Goal: Task Accomplishment & Management: Manage account settings

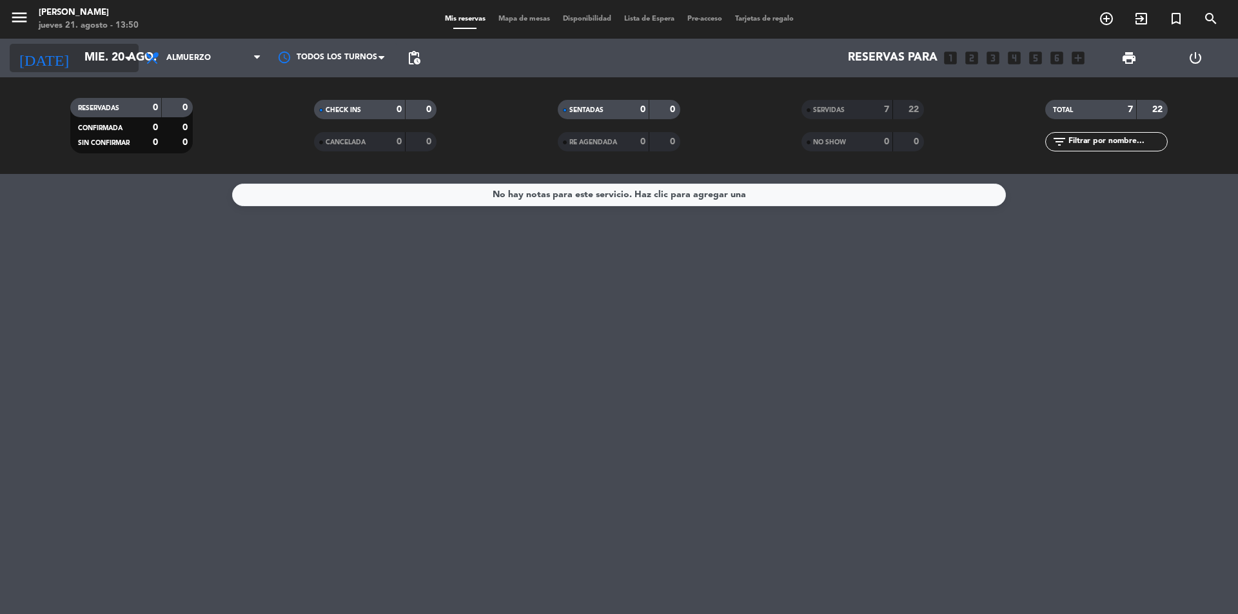
click at [128, 62] on icon "arrow_drop_down" at bounding box center [127, 57] width 15 height 15
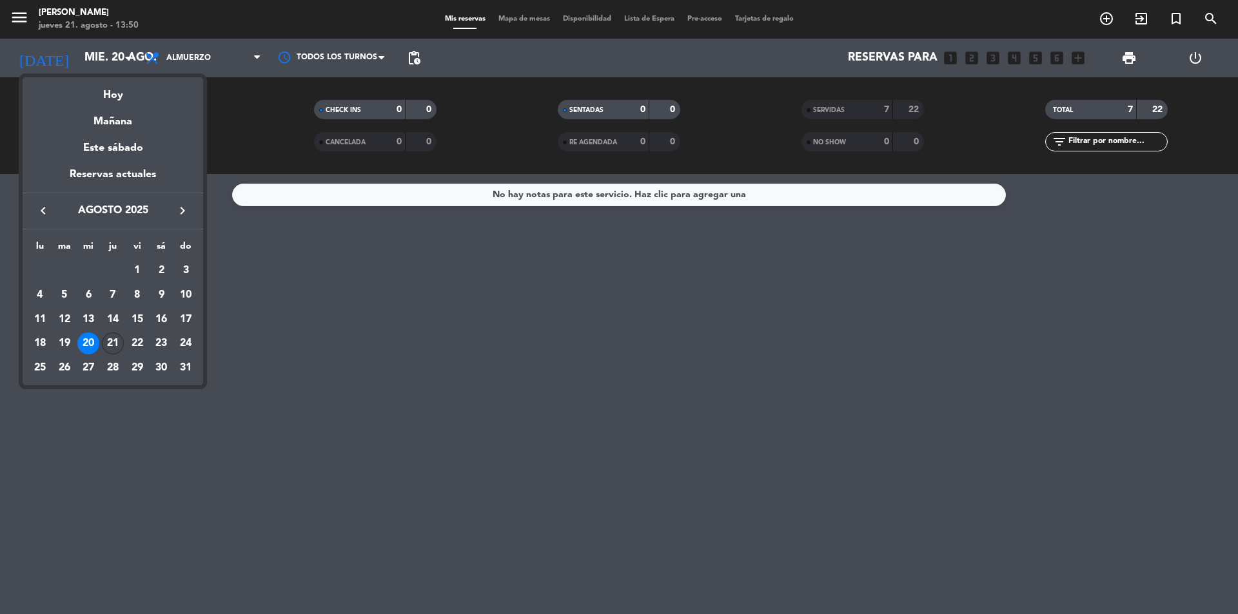
click at [119, 340] on div "21" at bounding box center [113, 344] width 22 height 22
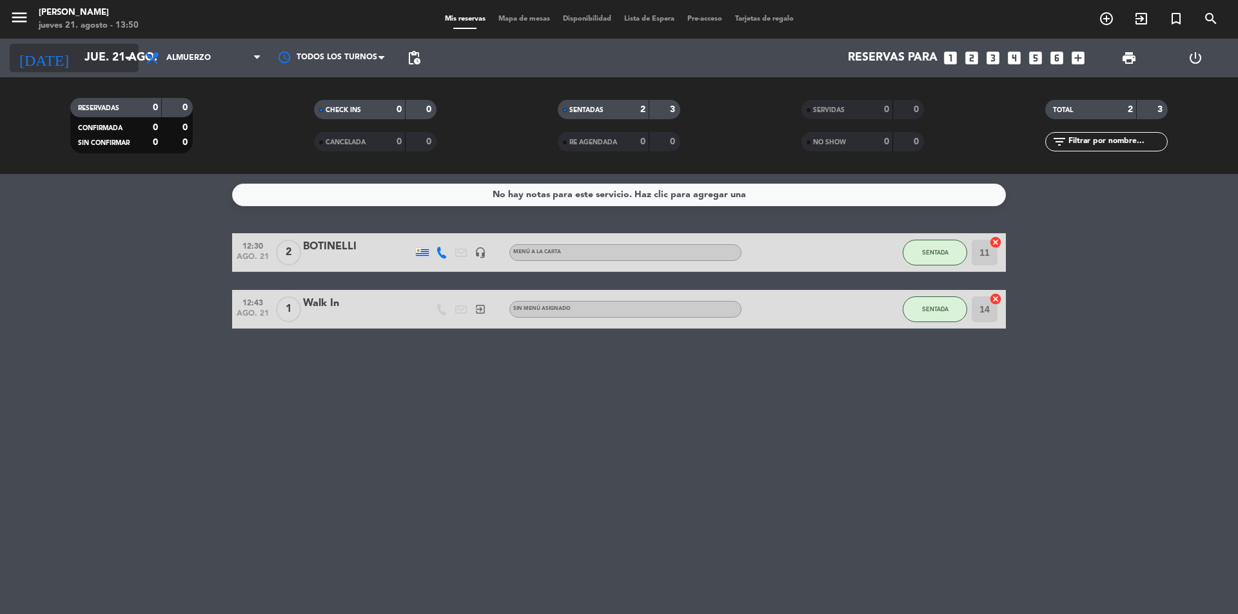
click at [124, 55] on icon "arrow_drop_down" at bounding box center [127, 57] width 15 height 15
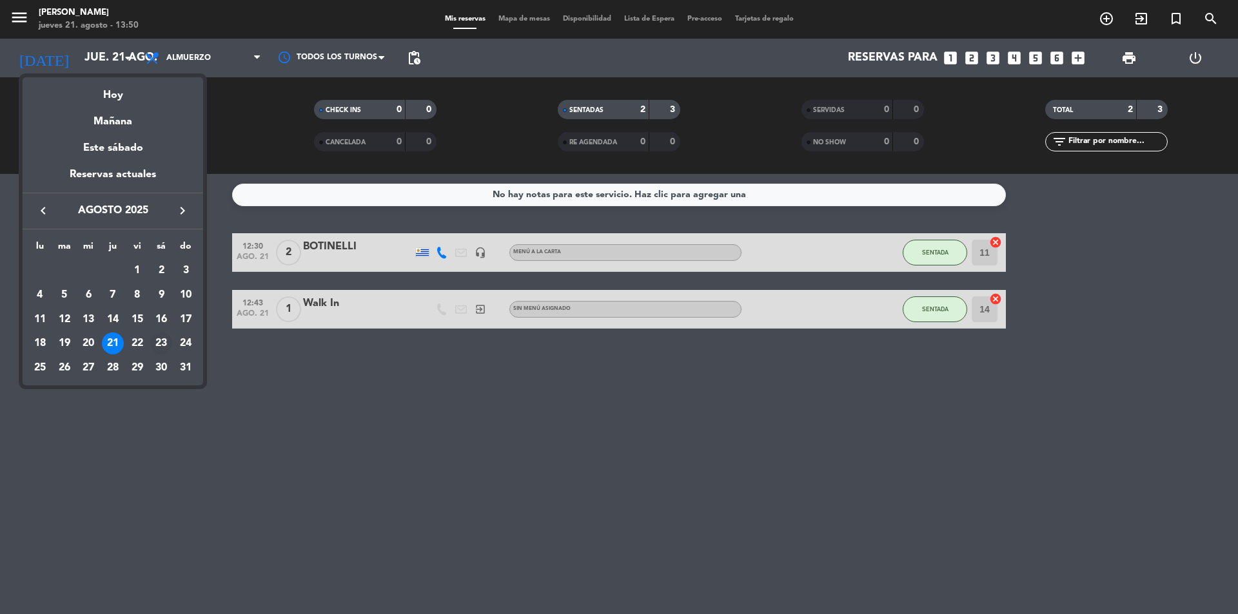
click at [155, 342] on div "23" at bounding box center [161, 344] width 22 height 22
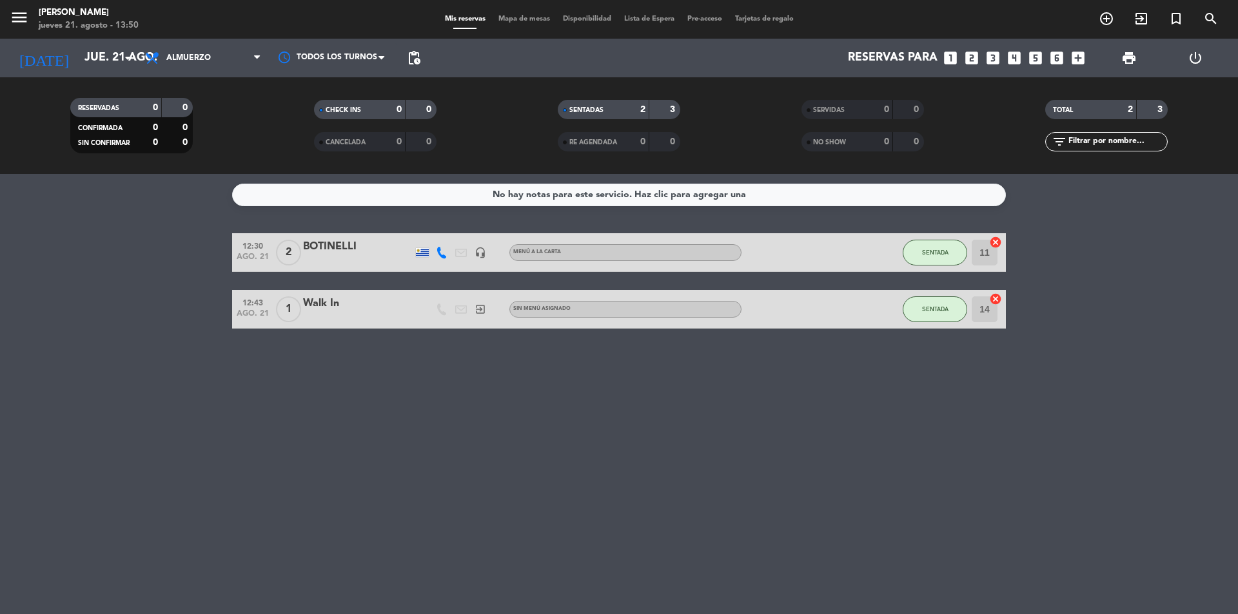
type input "sáb. 23 ago."
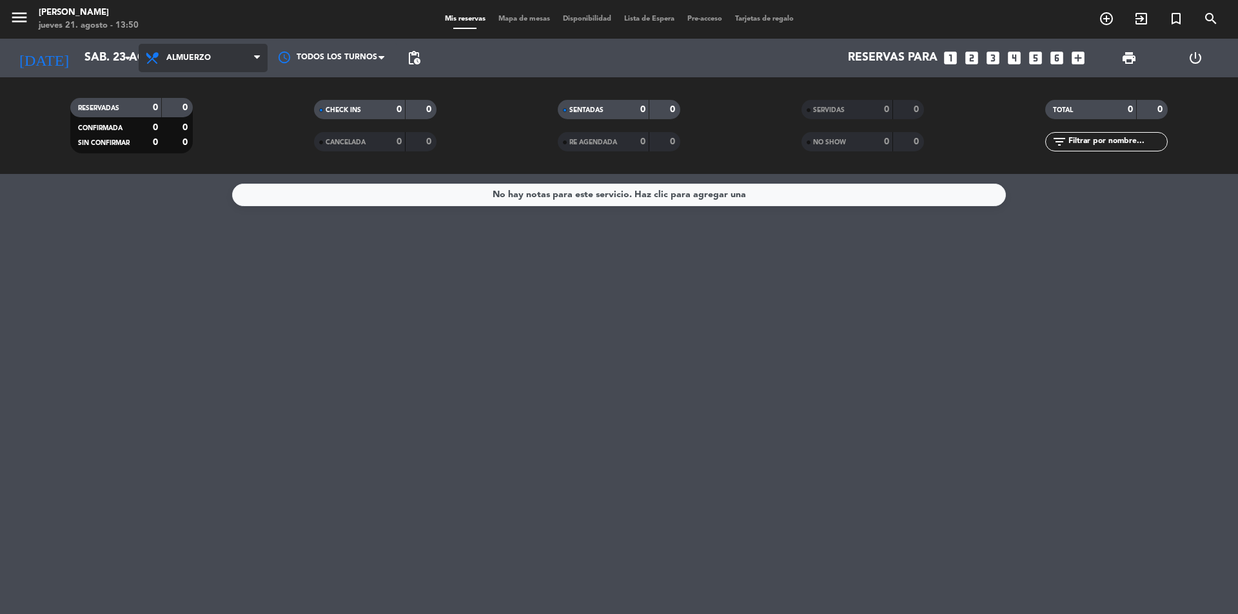
click at [247, 66] on span "Almuerzo" at bounding box center [203, 58] width 129 height 28
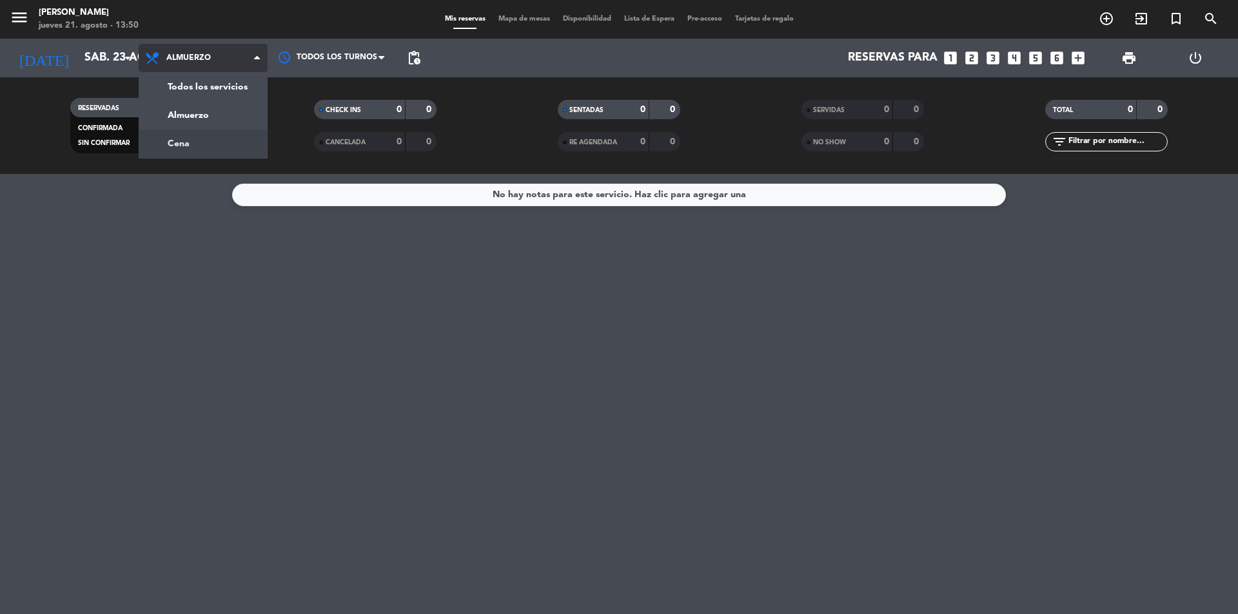
click at [221, 143] on div "menu [PERSON_NAME] jueves 21. agosto - 13:50 Mis reservas Mapa de mesas Disponi…" at bounding box center [619, 87] width 1238 height 174
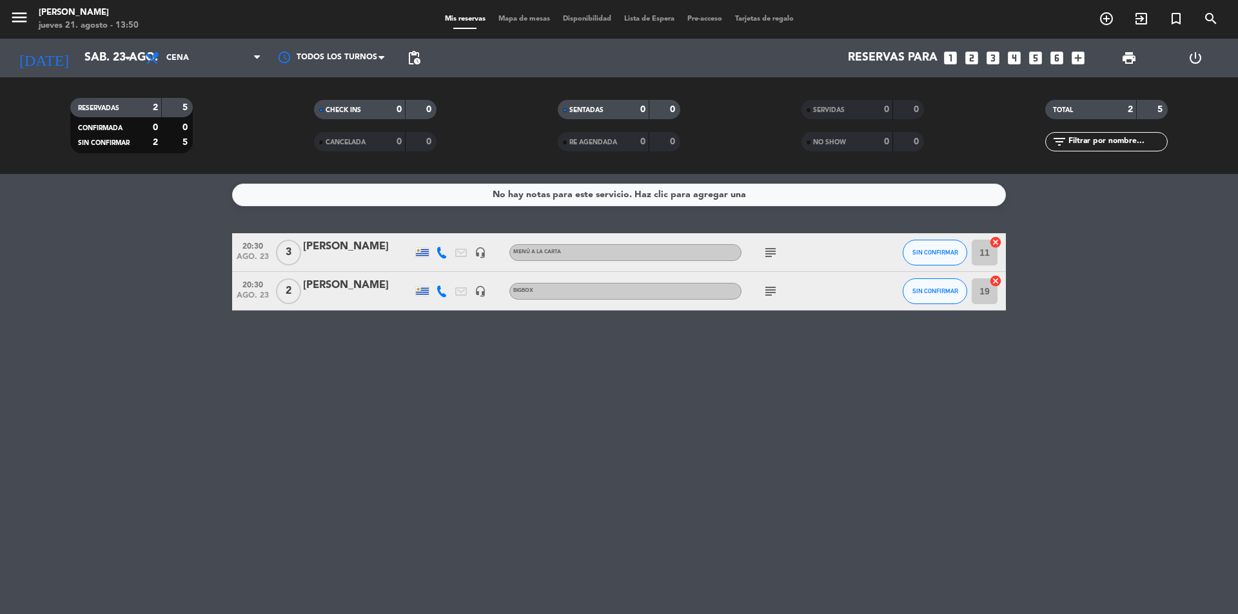
click at [319, 295] on div at bounding box center [358, 300] width 110 height 10
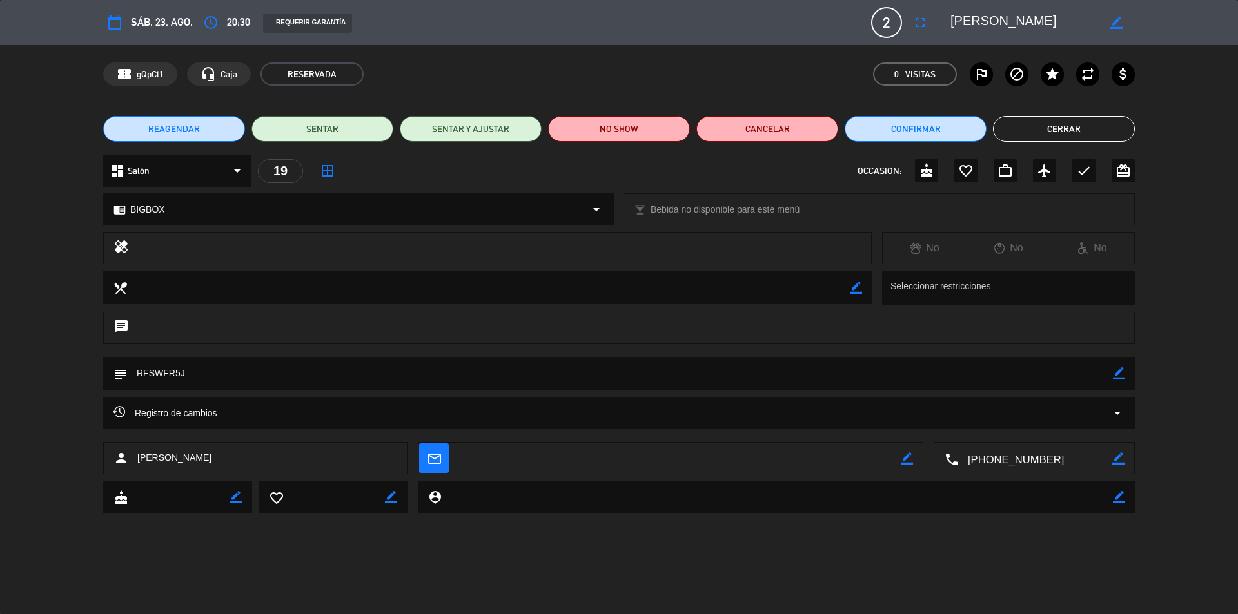
click at [185, 132] on span "REAGENDAR" at bounding box center [174, 130] width 52 height 14
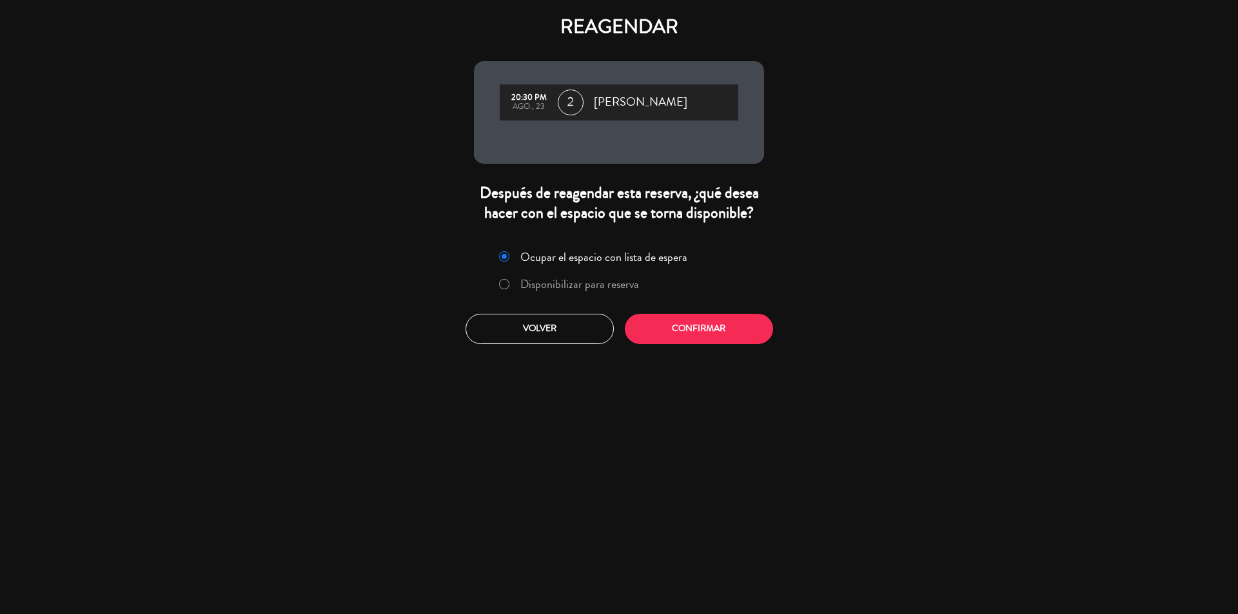
click at [507, 285] on div at bounding box center [504, 284] width 10 height 11
click at [675, 331] on button "Confirmar" at bounding box center [699, 329] width 148 height 30
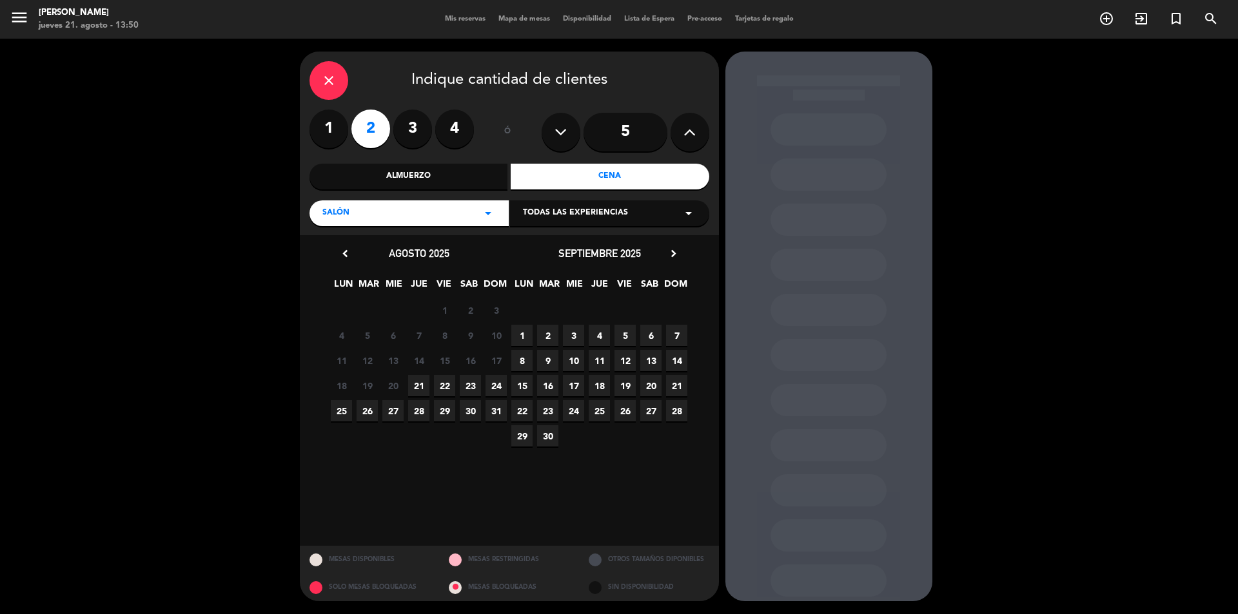
click at [441, 386] on span "22" at bounding box center [444, 385] width 21 height 21
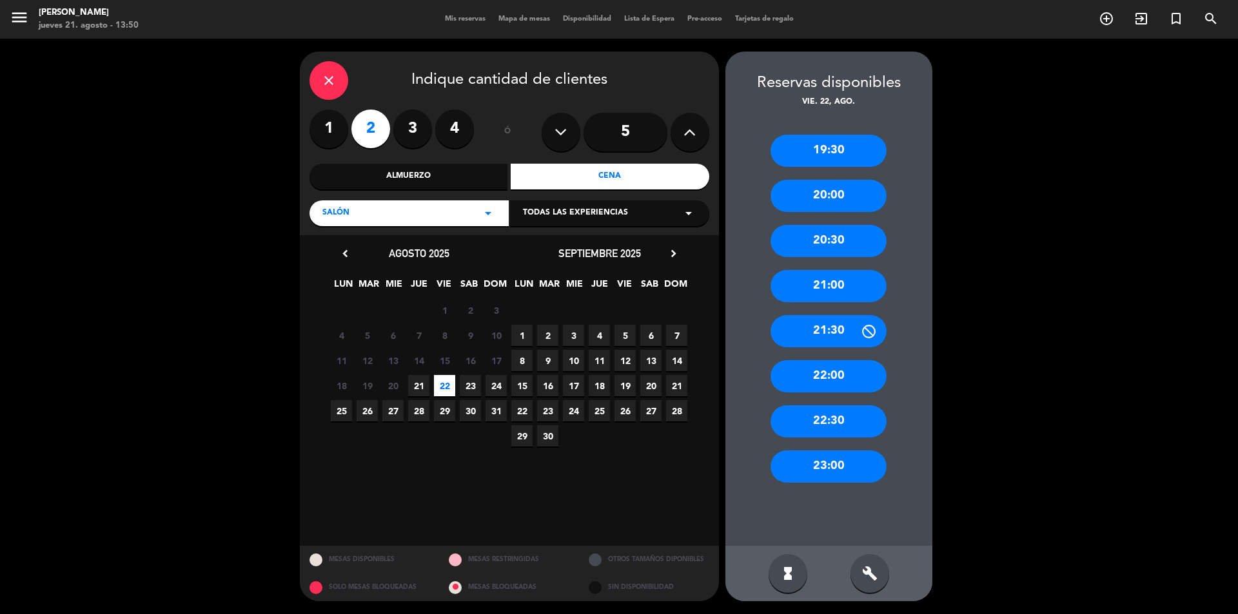
click at [819, 243] on div "20:30" at bounding box center [829, 241] width 116 height 32
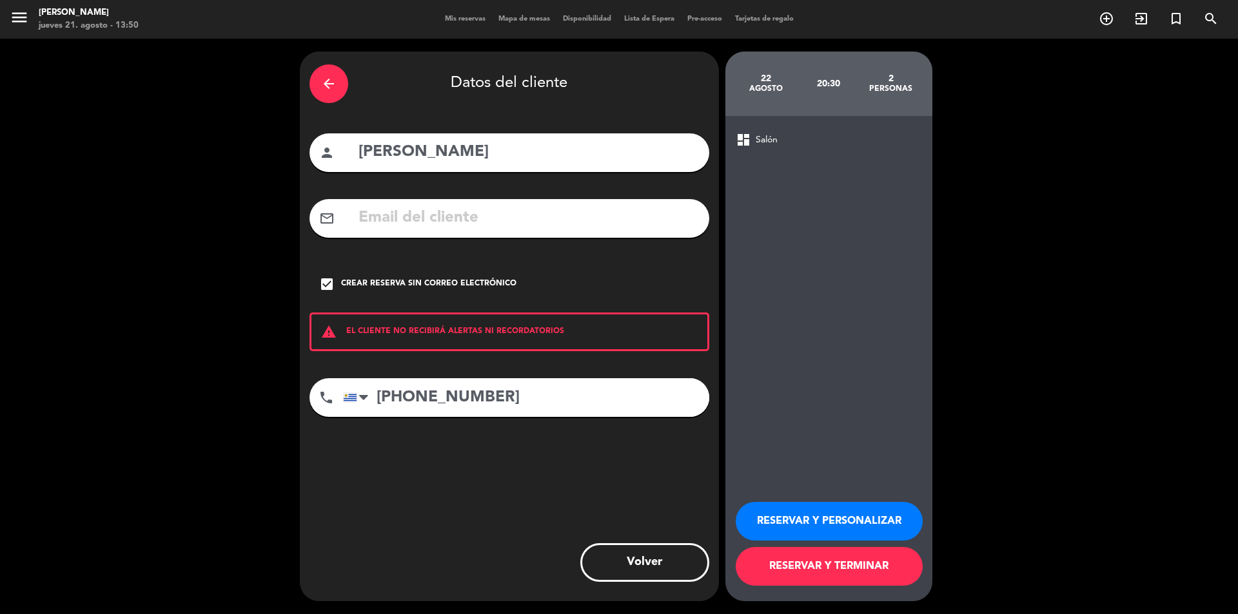
click at [781, 522] on button "RESERVAR Y PERSONALIZAR" at bounding box center [829, 521] width 187 height 39
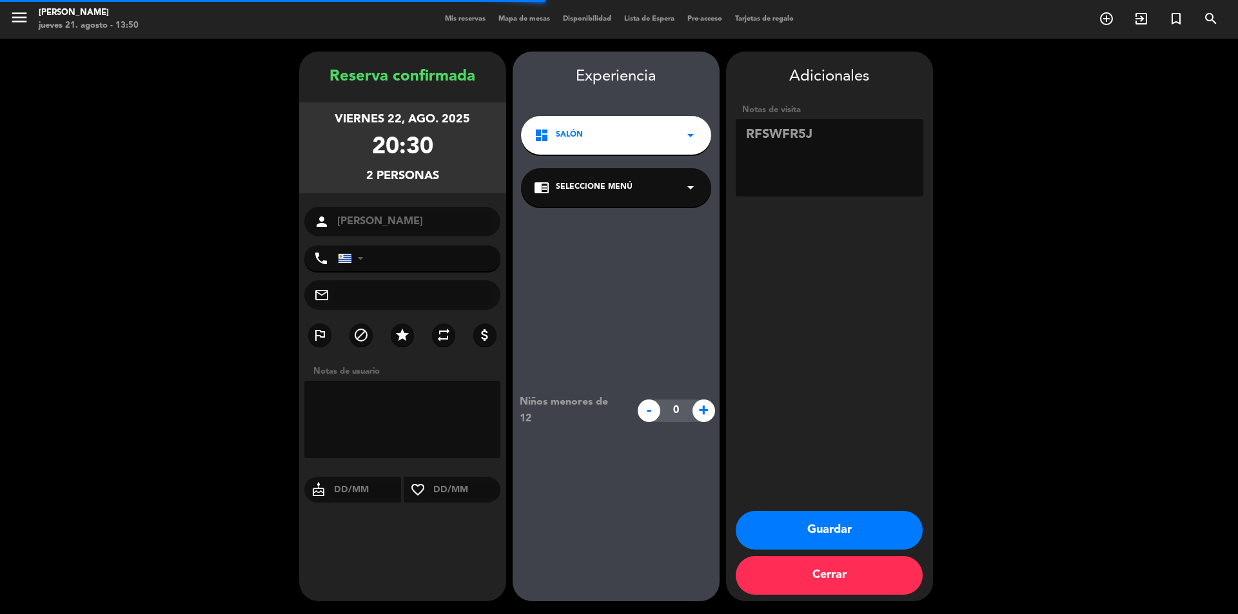
type input "[PHONE_NUMBER]"
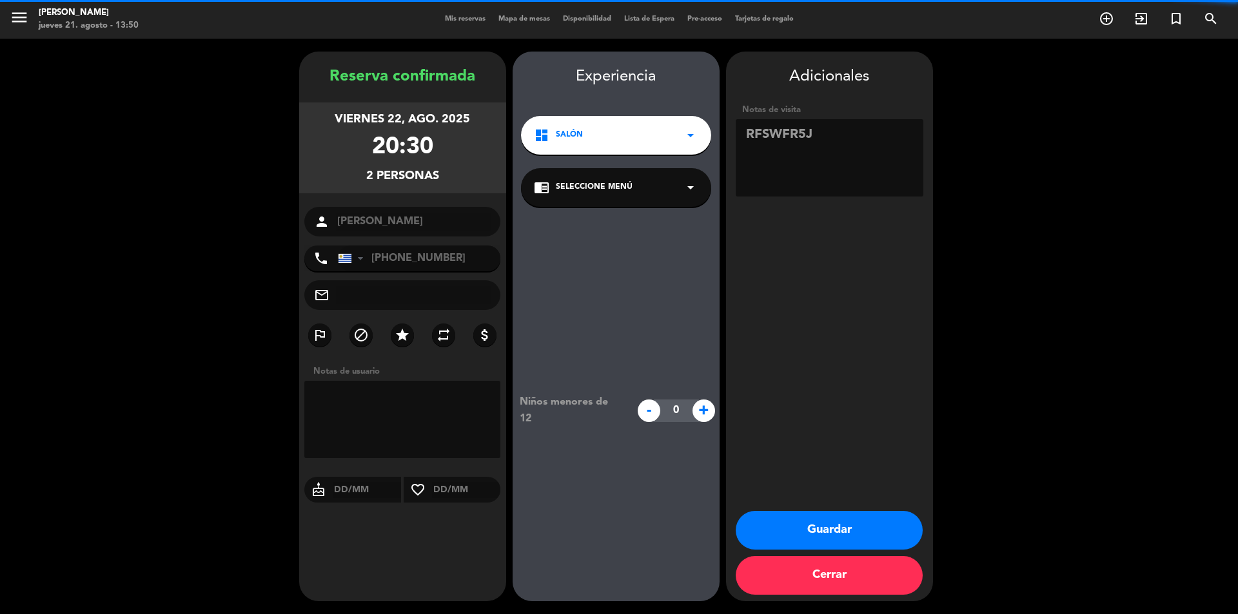
click at [693, 186] on icon "arrow_drop_down" at bounding box center [690, 187] width 15 height 15
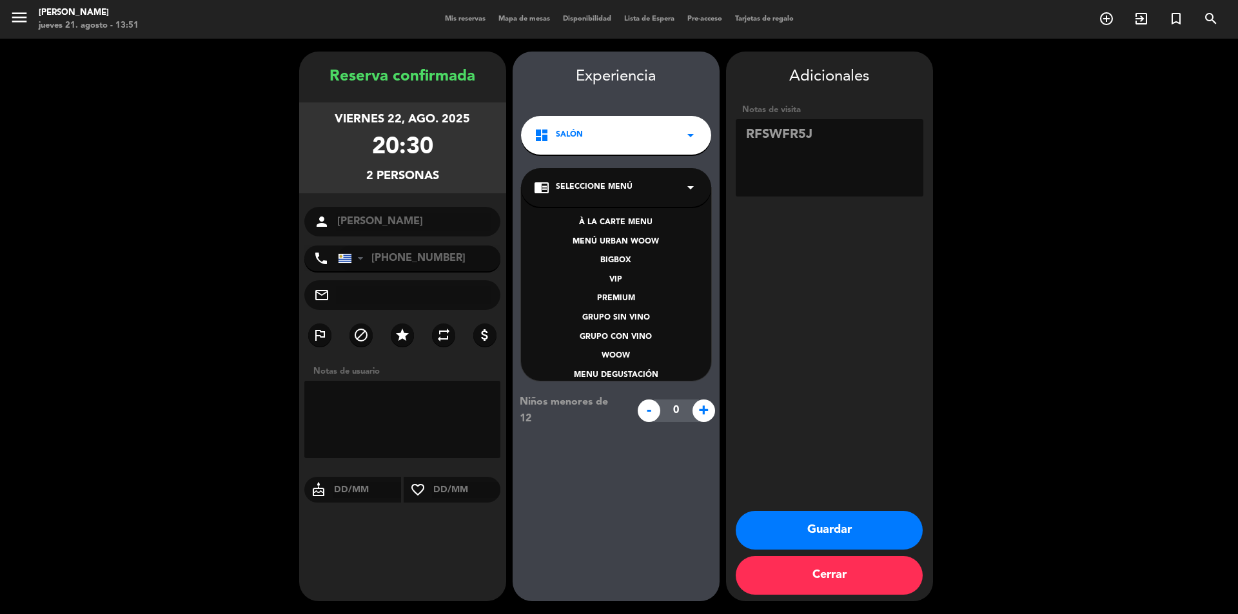
click at [630, 259] on div "BIGBOX" at bounding box center [616, 261] width 164 height 13
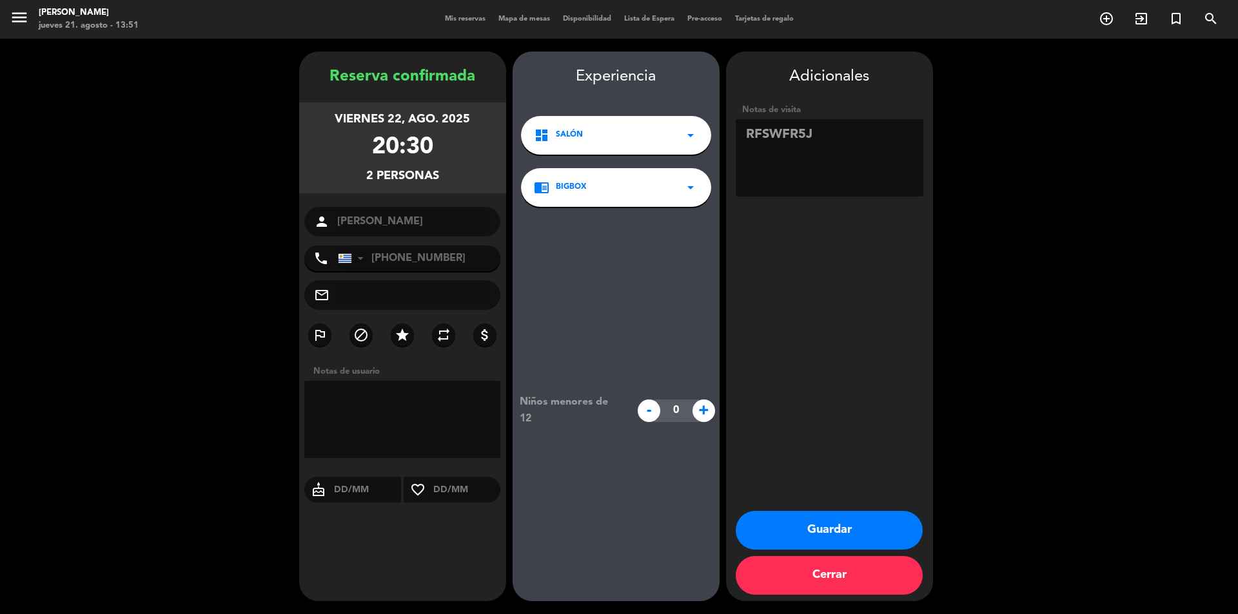
click at [818, 527] on button "Guardar" at bounding box center [829, 530] width 187 height 39
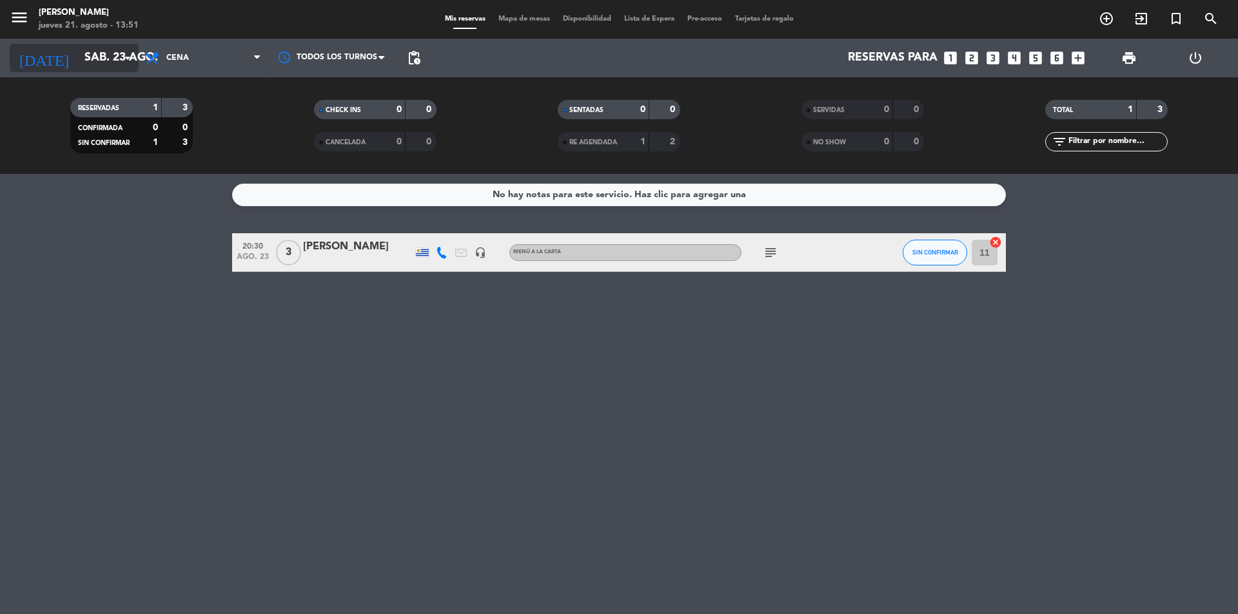
click at [130, 58] on icon "arrow_drop_down" at bounding box center [127, 57] width 15 height 15
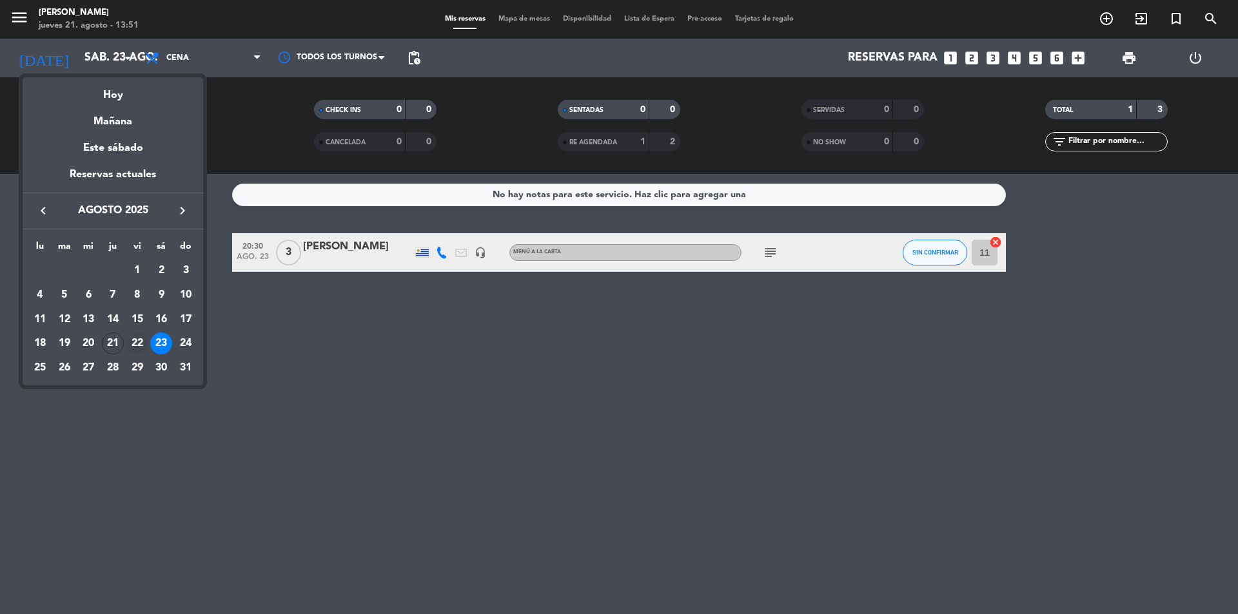
click at [139, 341] on div "22" at bounding box center [137, 344] width 22 height 22
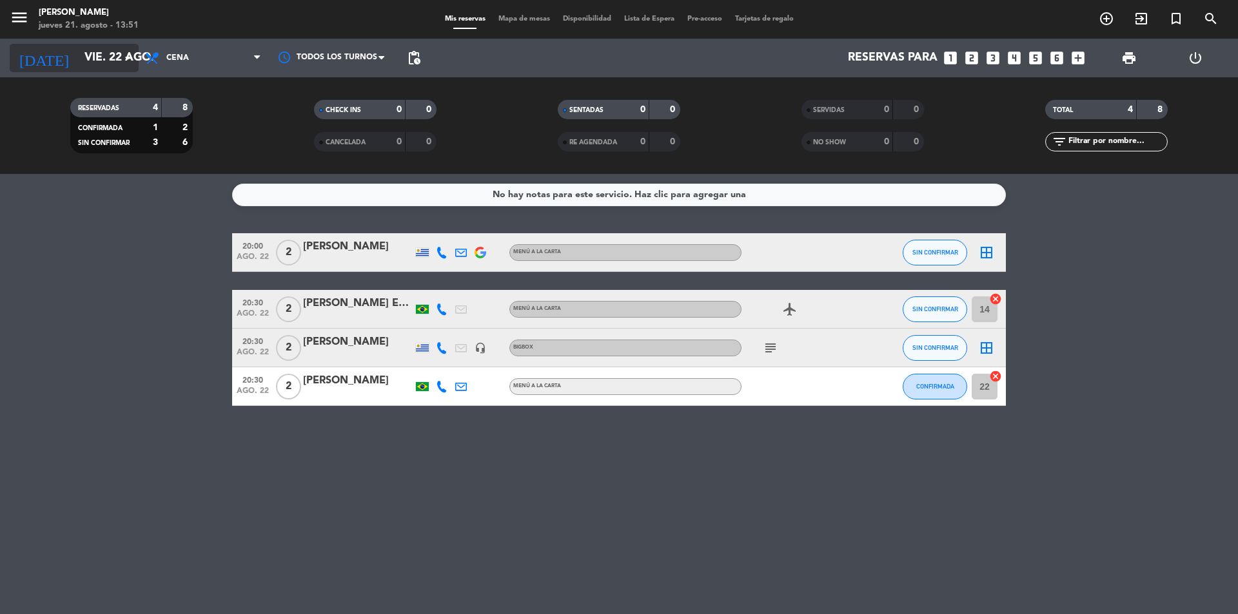
click at [128, 59] on icon "arrow_drop_down" at bounding box center [127, 57] width 15 height 15
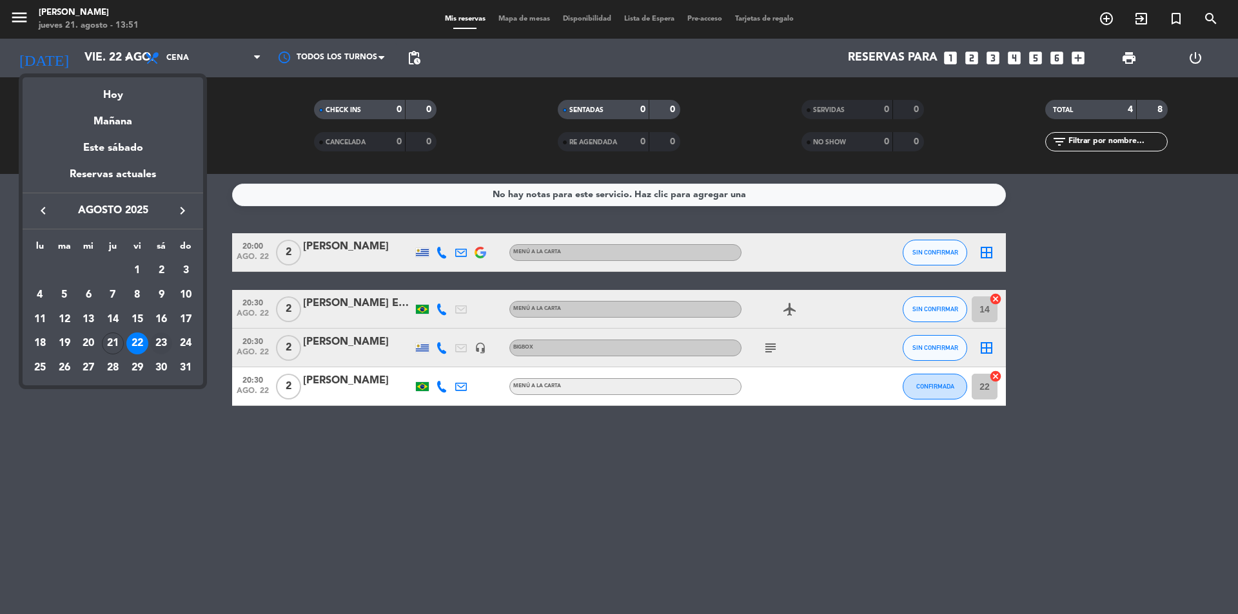
click at [164, 343] on div "23" at bounding box center [161, 344] width 22 height 22
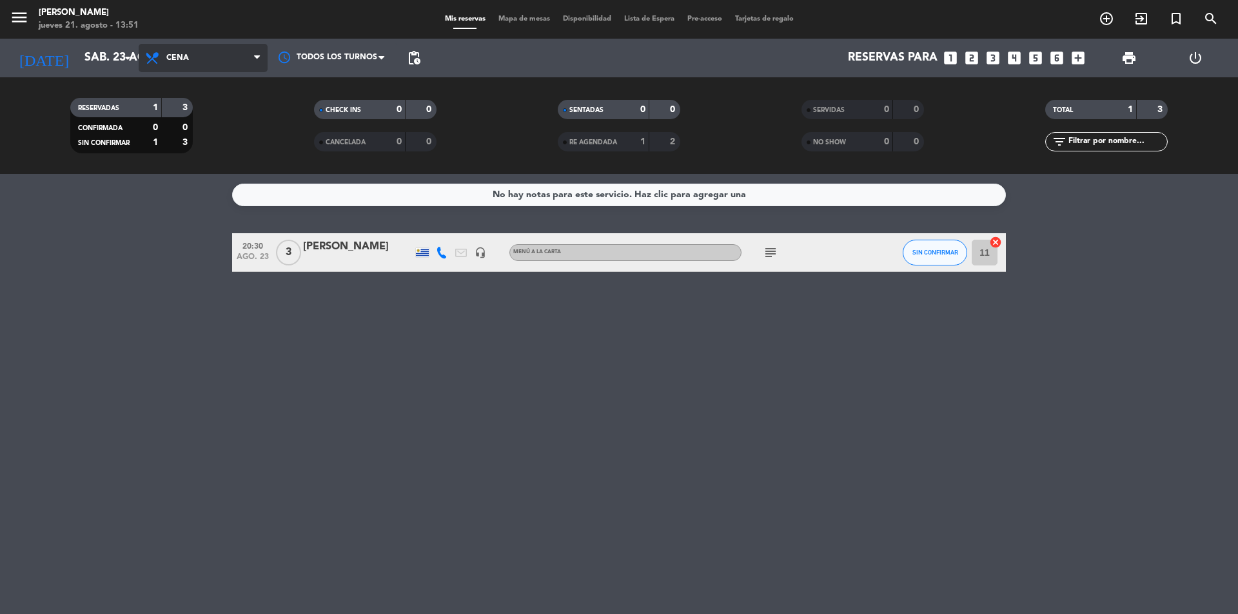
click at [222, 55] on span "Cena" at bounding box center [203, 58] width 129 height 28
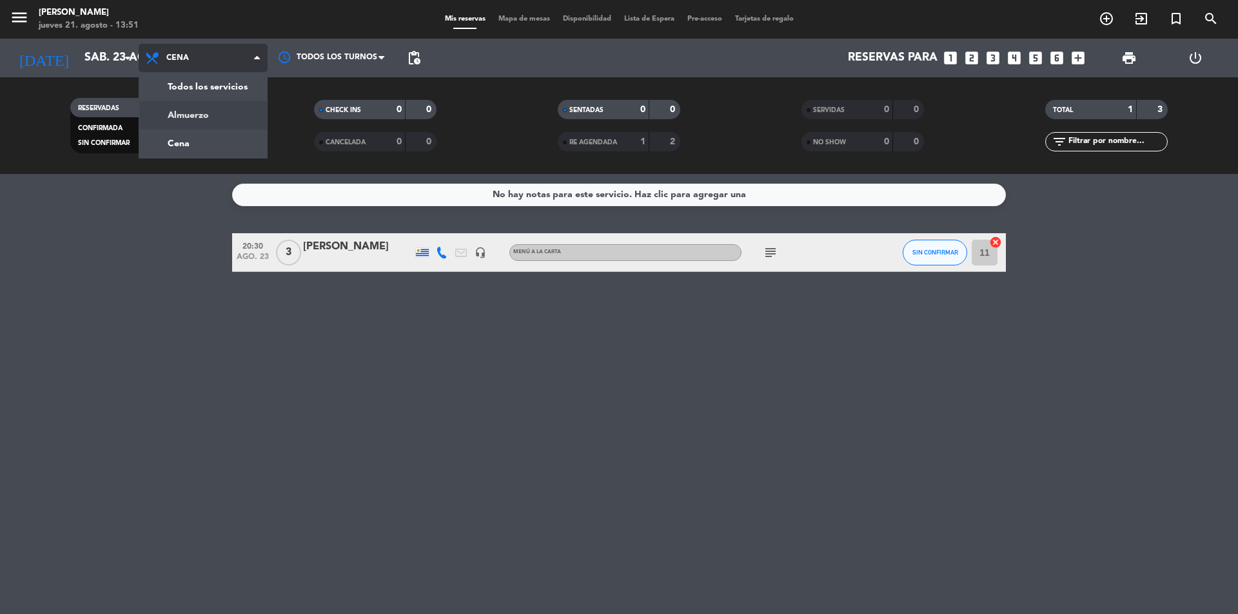
click at [231, 110] on div "menu [PERSON_NAME] jueves 21. agosto - 13:51 Mis reservas Mapa de mesas Disponi…" at bounding box center [619, 87] width 1238 height 174
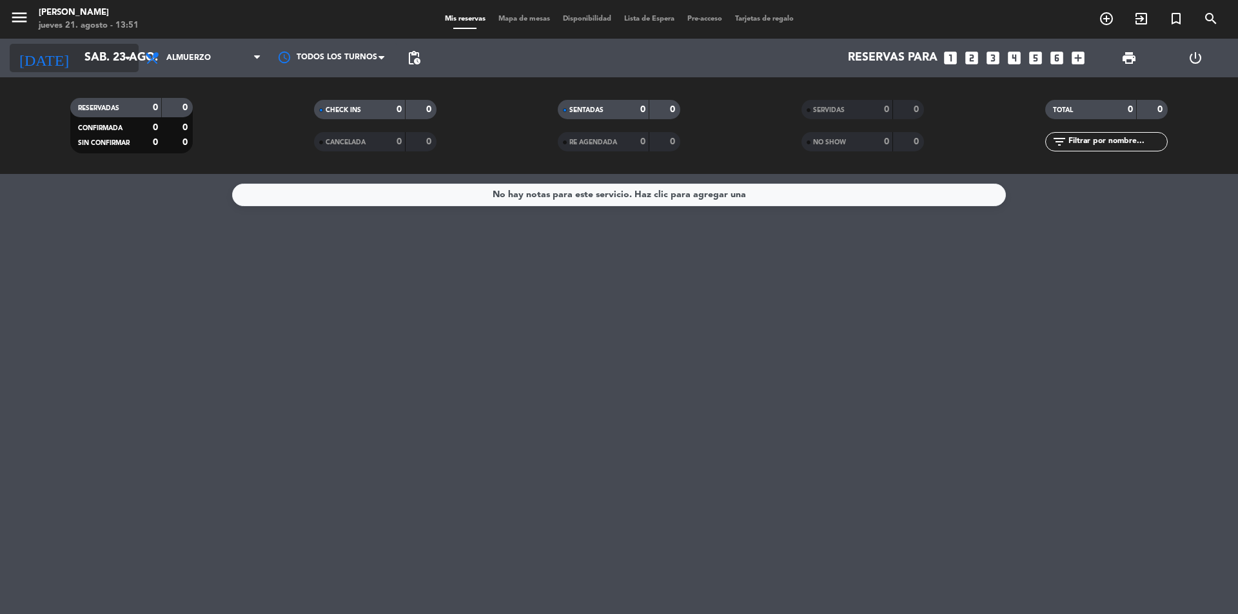
click at [132, 52] on icon "arrow_drop_down" at bounding box center [127, 57] width 15 height 15
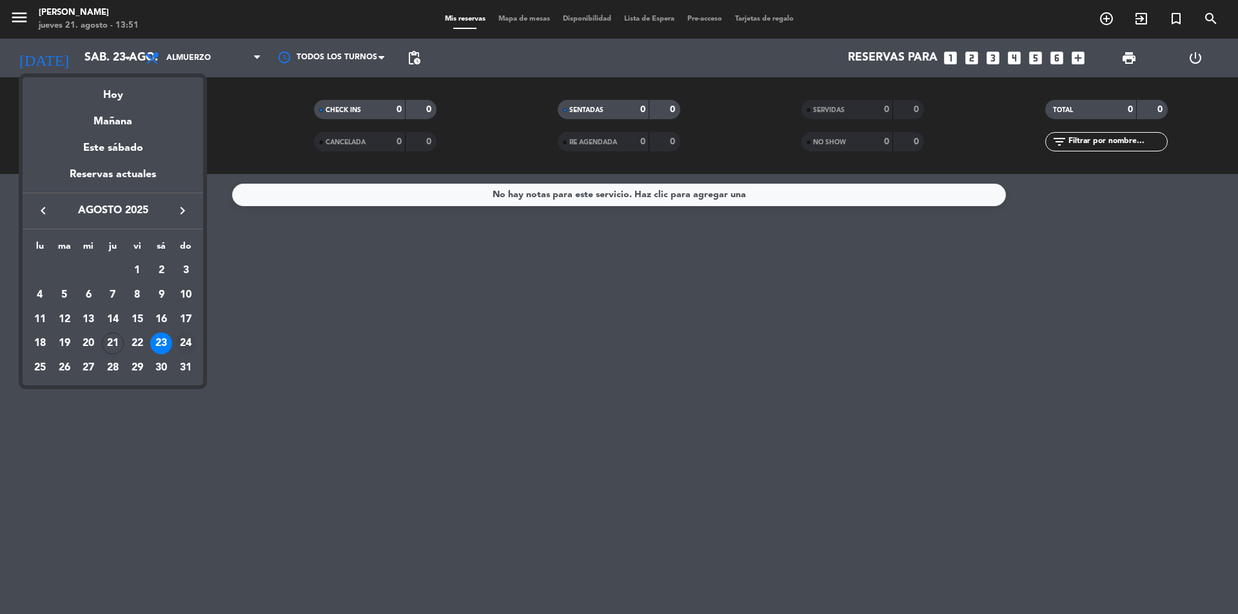
click at [182, 336] on div "24" at bounding box center [186, 344] width 22 height 22
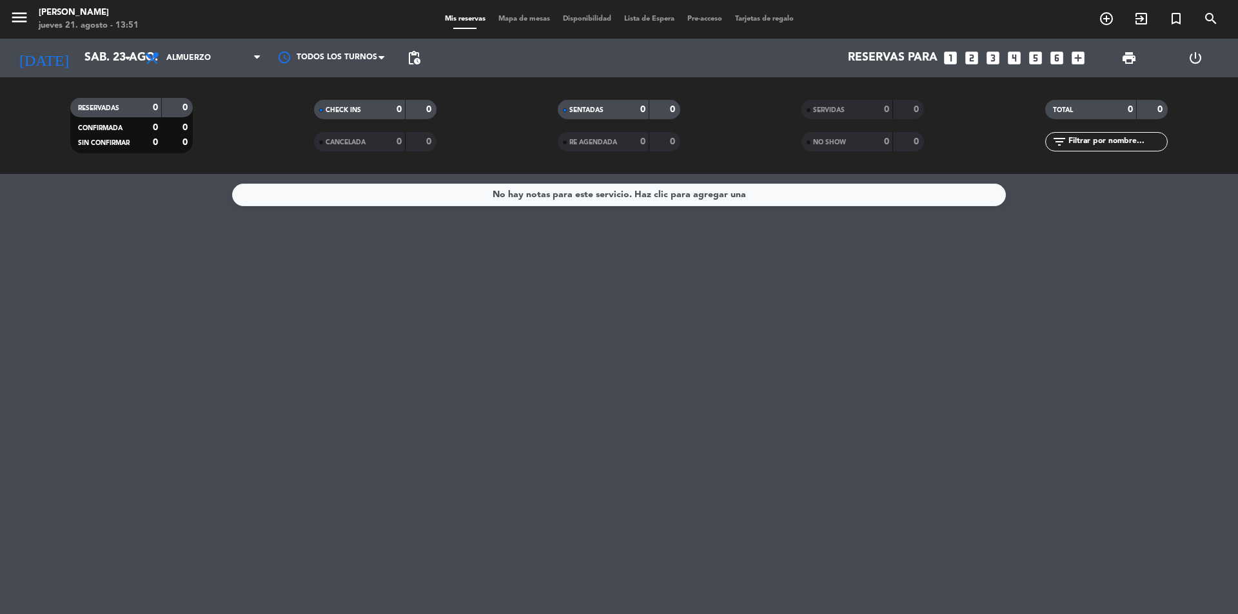
type input "dom. 24 ago."
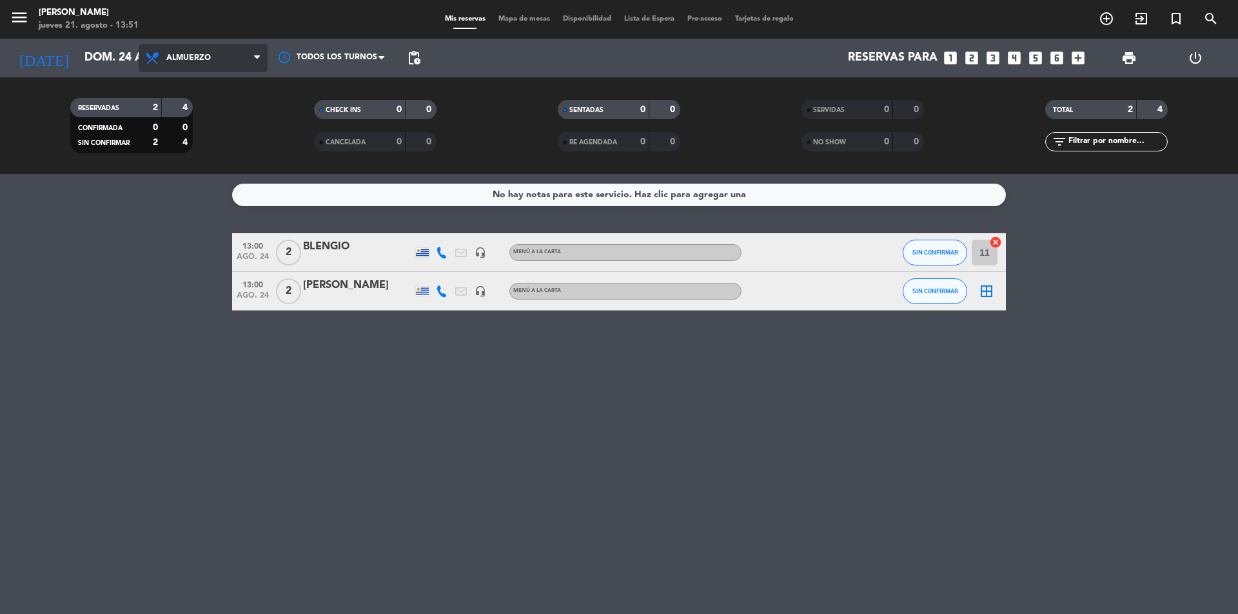
click at [206, 68] on span "Almuerzo" at bounding box center [203, 58] width 129 height 28
click at [1212, 16] on icon "search" at bounding box center [1210, 18] width 15 height 15
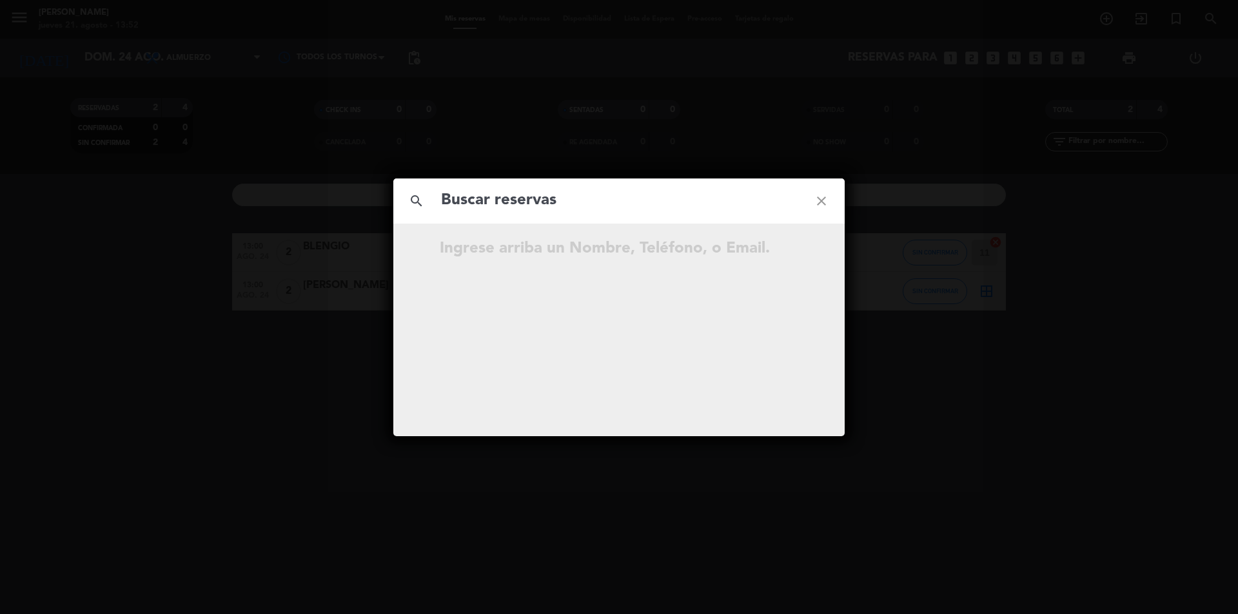
click at [483, 206] on input "text" at bounding box center [619, 201] width 359 height 26
type input "d"
type input "[PERSON_NAME]"
click at [823, 196] on icon "close" at bounding box center [821, 201] width 46 height 46
click at [824, 206] on icon "close" at bounding box center [821, 201] width 46 height 46
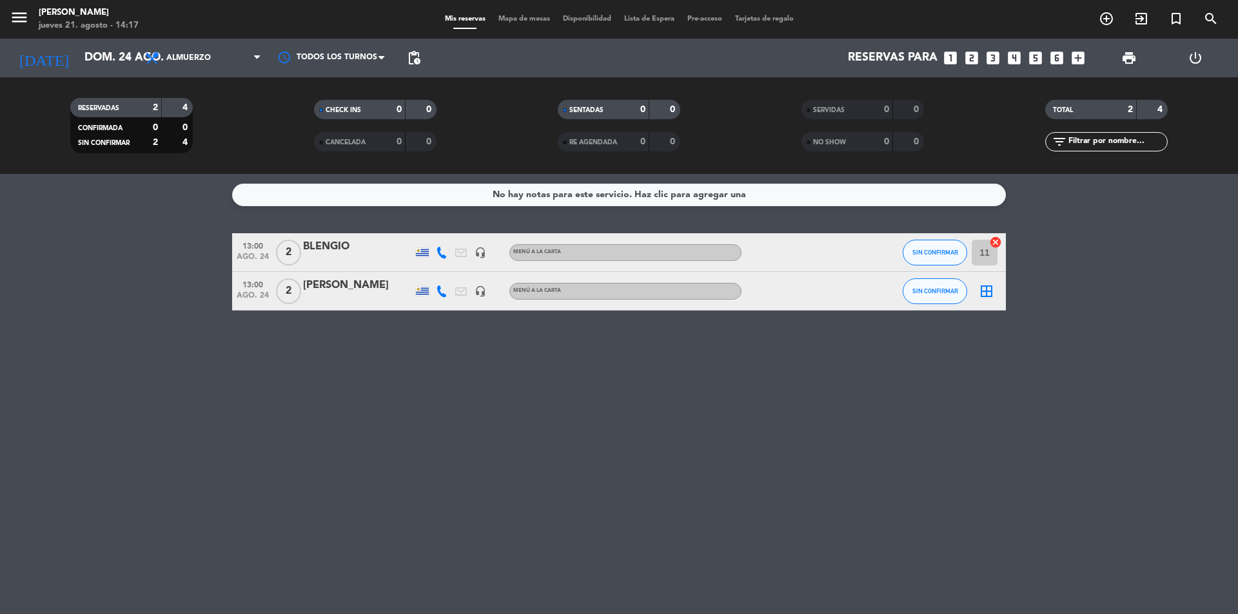
click at [995, 57] on icon "looks_3" at bounding box center [993, 58] width 17 height 17
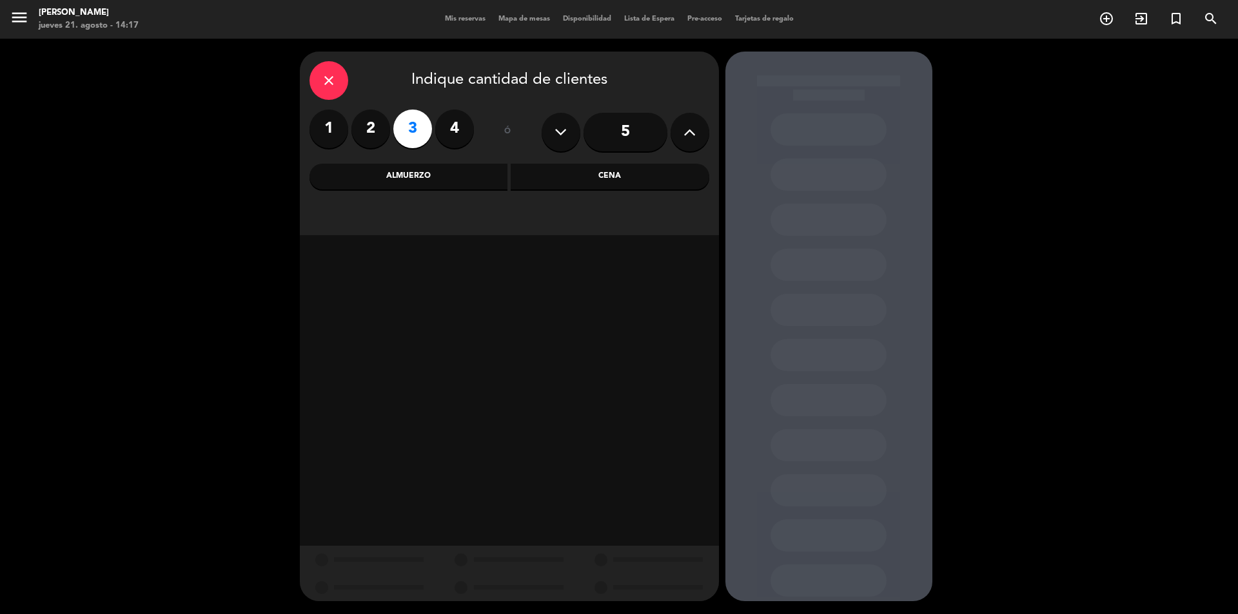
click at [433, 168] on div "Almuerzo" at bounding box center [409, 177] width 199 height 26
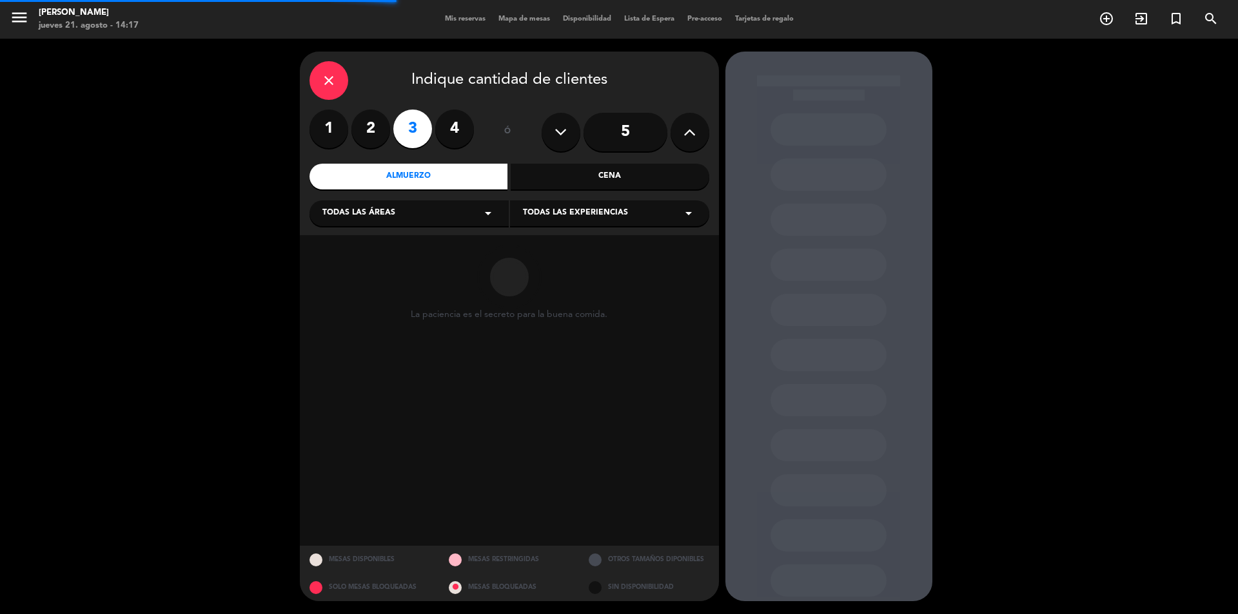
click at [450, 183] on div "Almuerzo" at bounding box center [409, 177] width 199 height 26
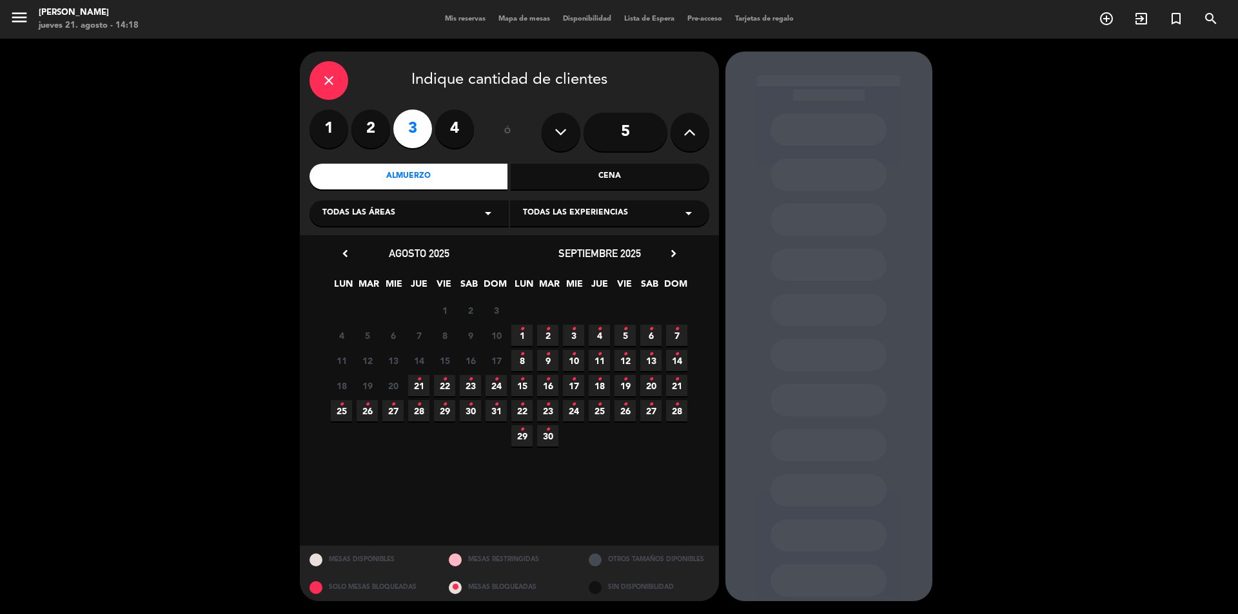
click at [493, 386] on span "24 •" at bounding box center [496, 385] width 21 height 21
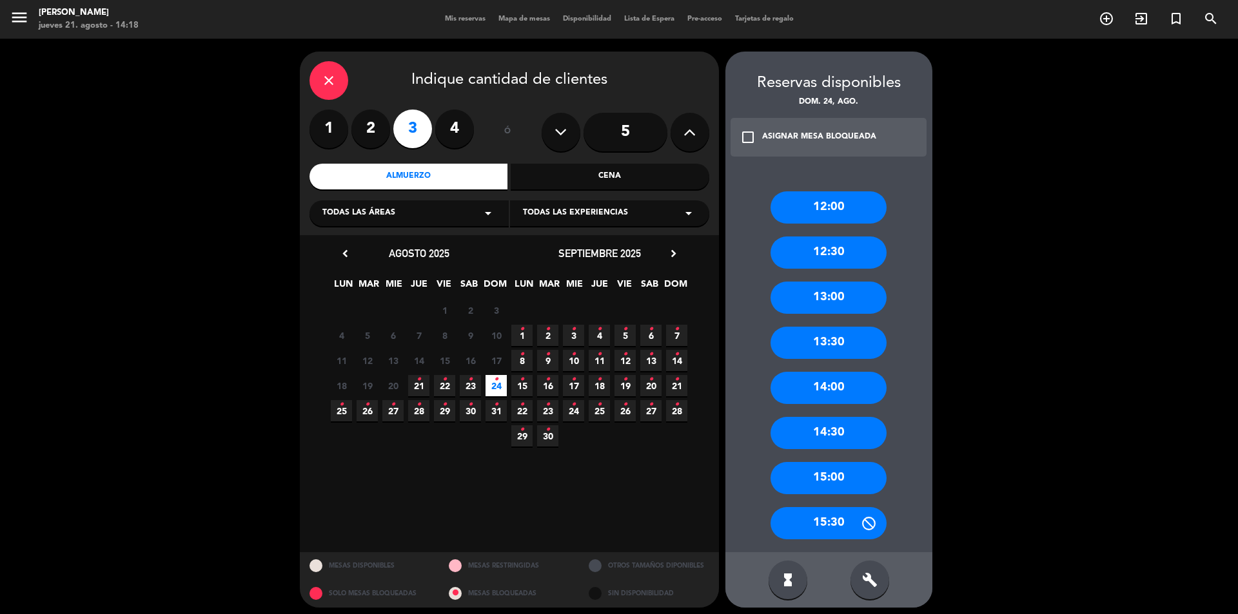
click at [820, 340] on div "13:30" at bounding box center [829, 343] width 116 height 32
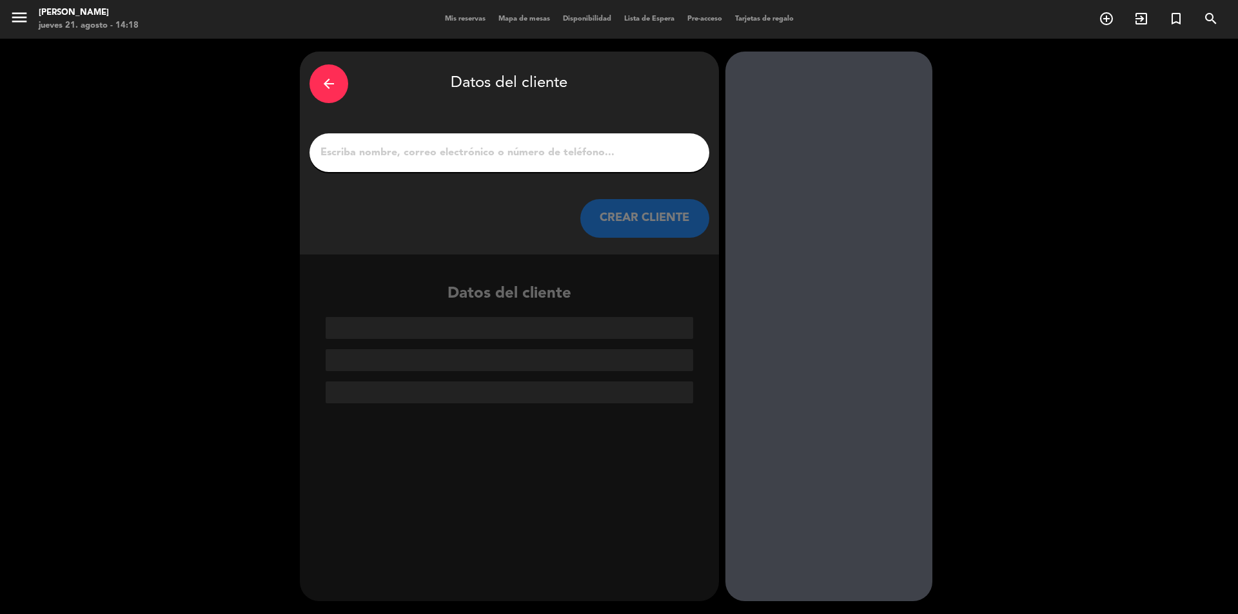
click at [460, 156] on input "1" at bounding box center [509, 153] width 380 height 18
click at [328, 88] on icon "arrow_back" at bounding box center [328, 83] width 15 height 15
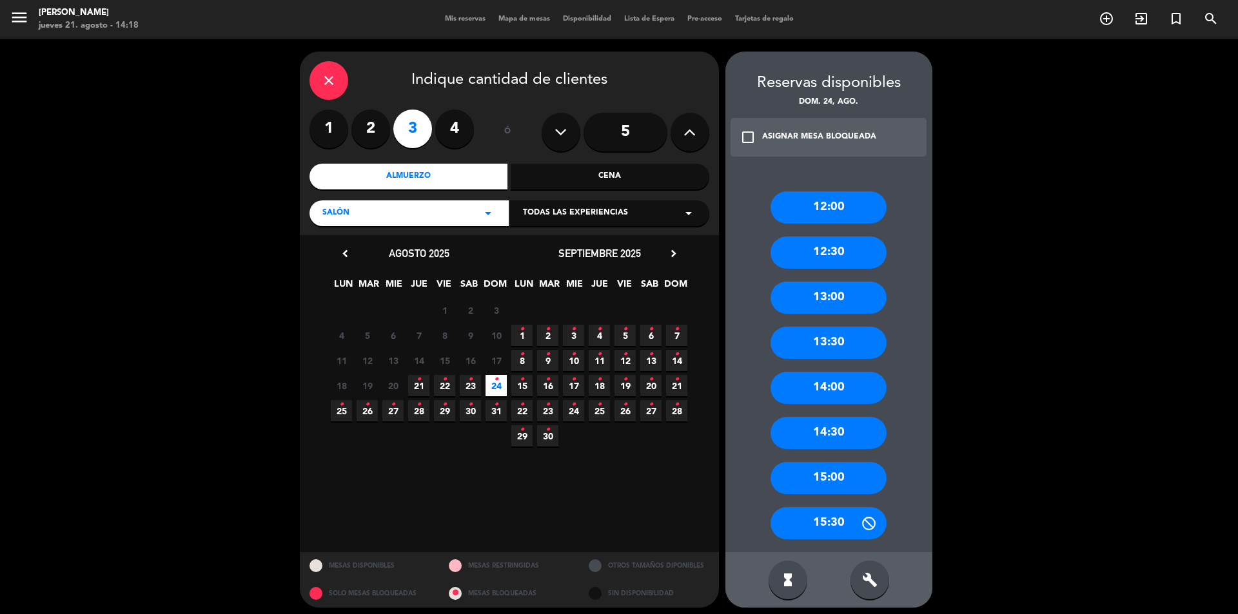
click at [328, 88] on div "close" at bounding box center [329, 80] width 39 height 39
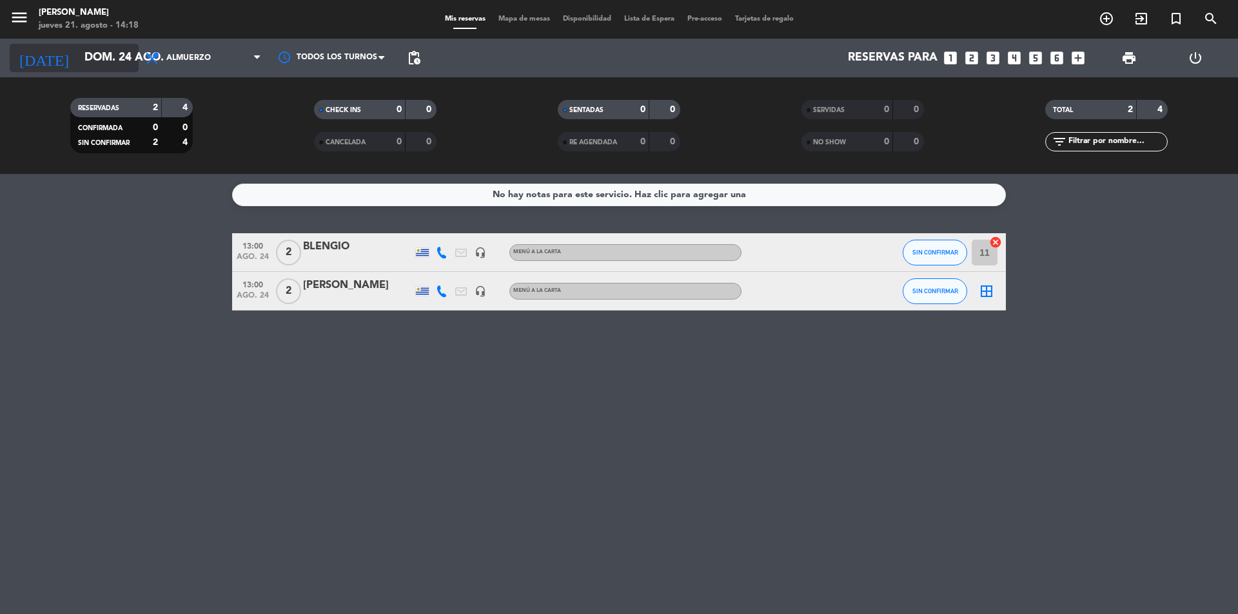
click at [122, 58] on icon "arrow_drop_down" at bounding box center [127, 57] width 15 height 15
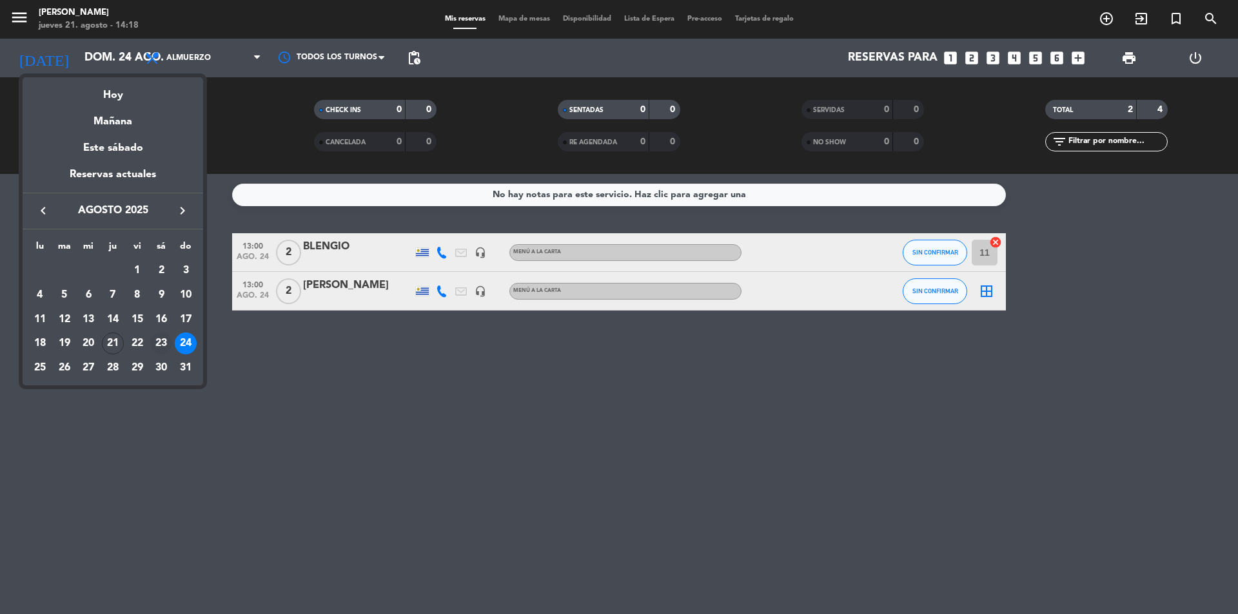
click at [160, 337] on div "23" at bounding box center [161, 344] width 22 height 22
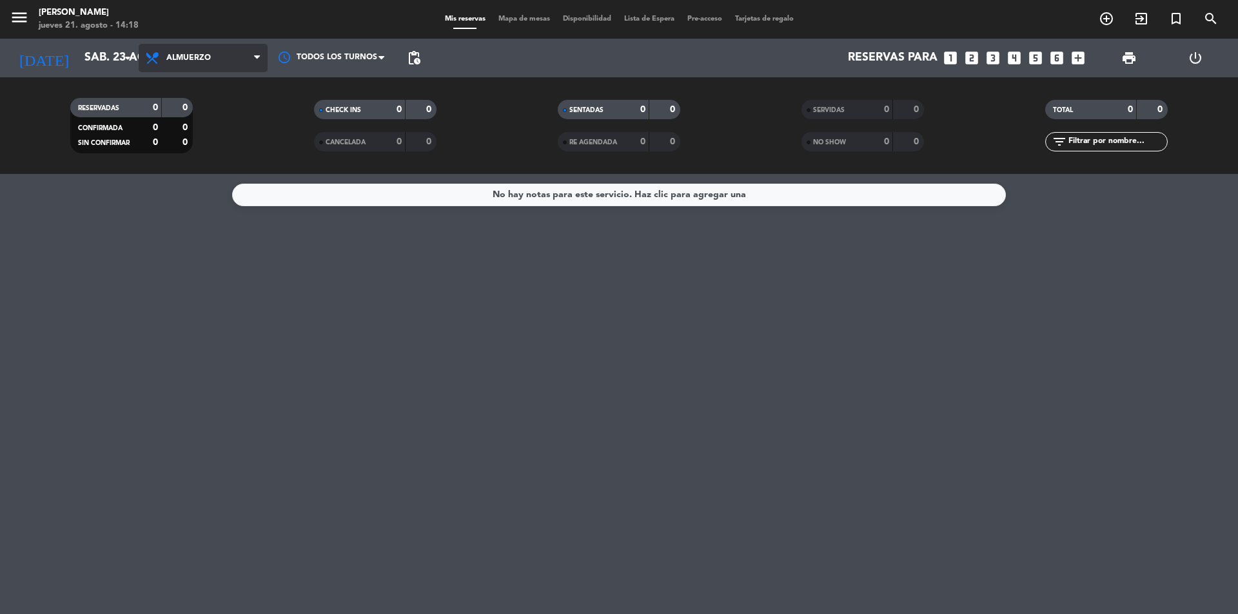
click at [198, 64] on span "Almuerzo" at bounding box center [203, 58] width 129 height 28
click at [95, 54] on input "sáb. 23 ago." at bounding box center [153, 58] width 150 height 26
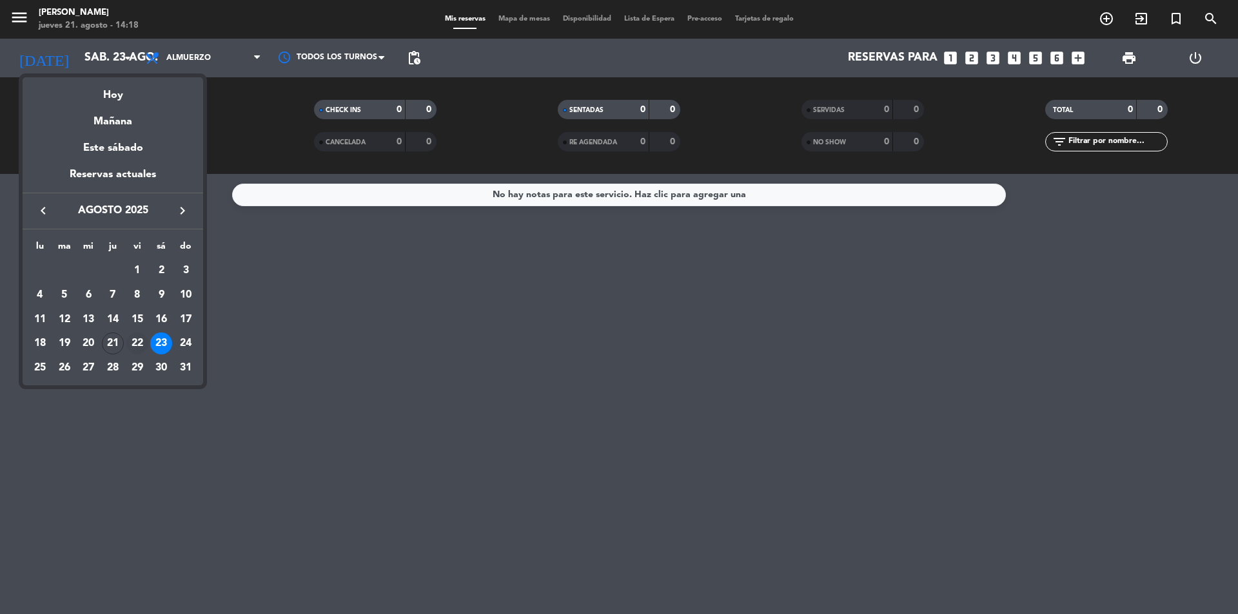
click at [132, 338] on div "22" at bounding box center [137, 344] width 22 height 22
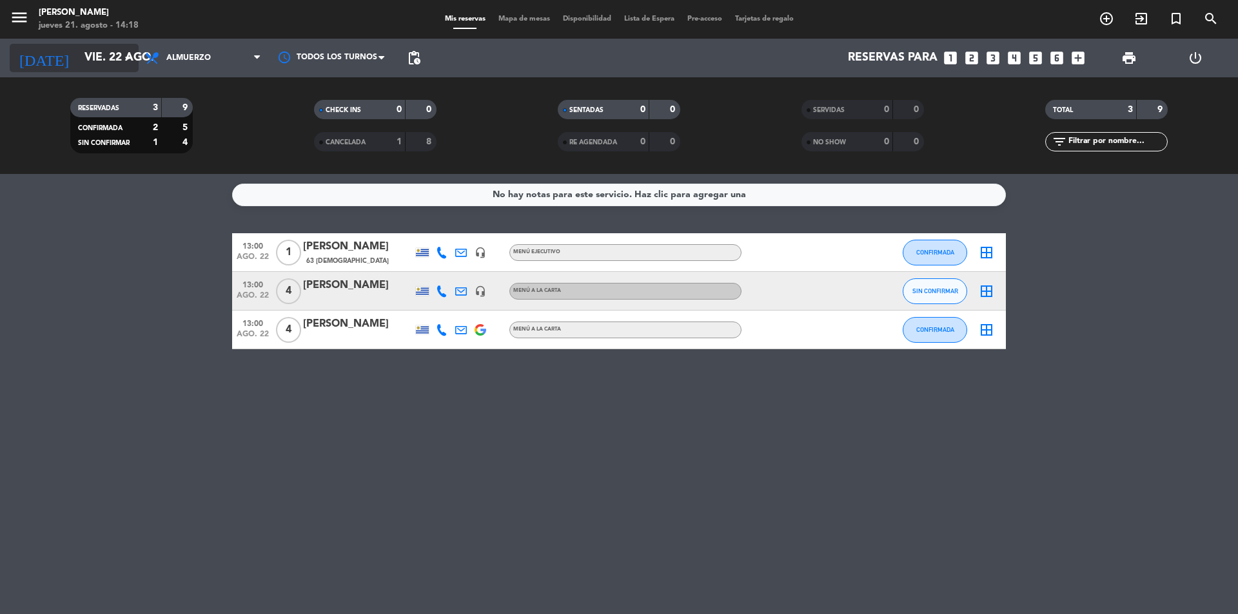
click at [128, 62] on icon "arrow_drop_down" at bounding box center [127, 57] width 15 height 15
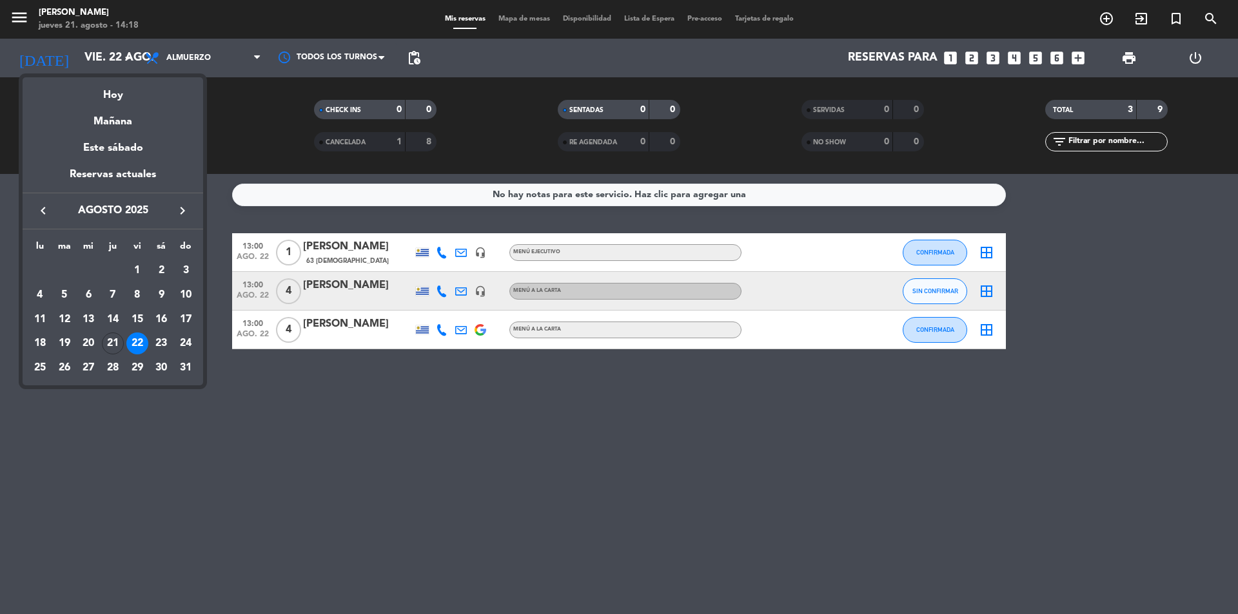
click at [118, 332] on td "21" at bounding box center [113, 343] width 25 height 25
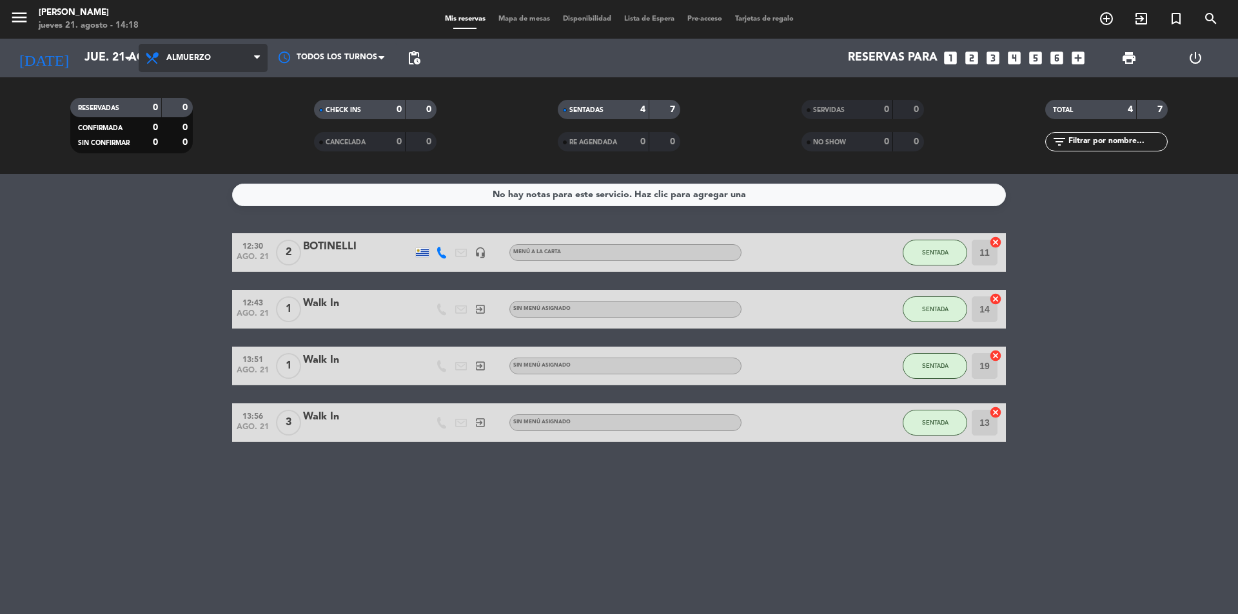
click at [206, 68] on span "Almuerzo" at bounding box center [203, 58] width 129 height 28
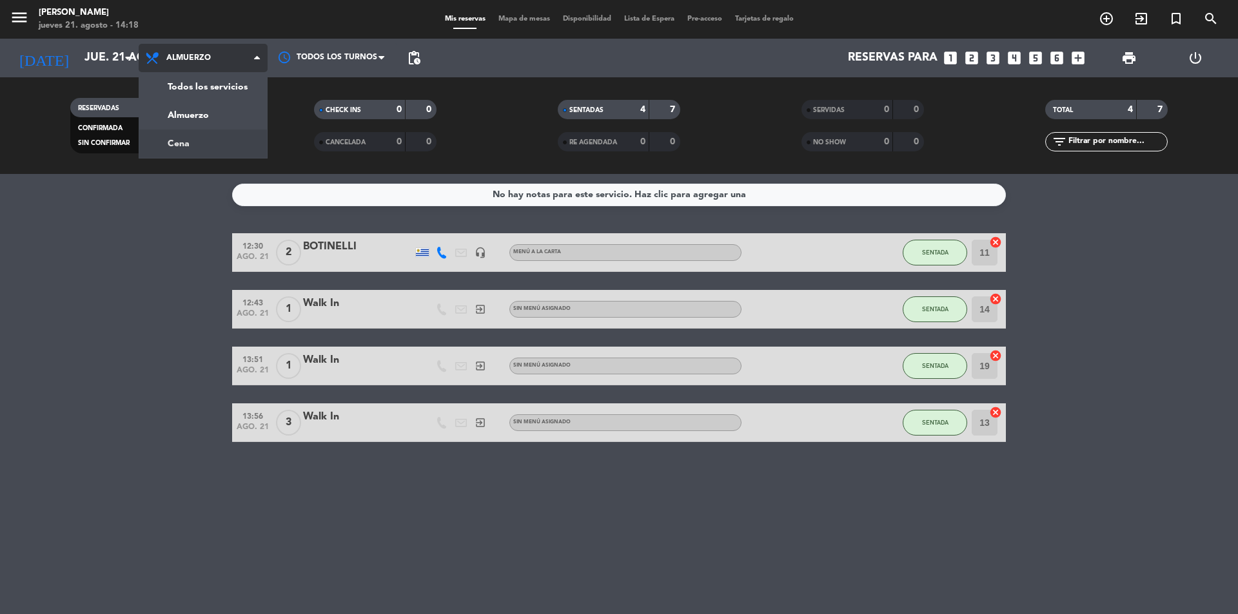
click at [201, 149] on div "menu [PERSON_NAME] jueves 21. agosto - 14:18 Mis reservas Mapa de mesas Disponi…" at bounding box center [619, 87] width 1238 height 174
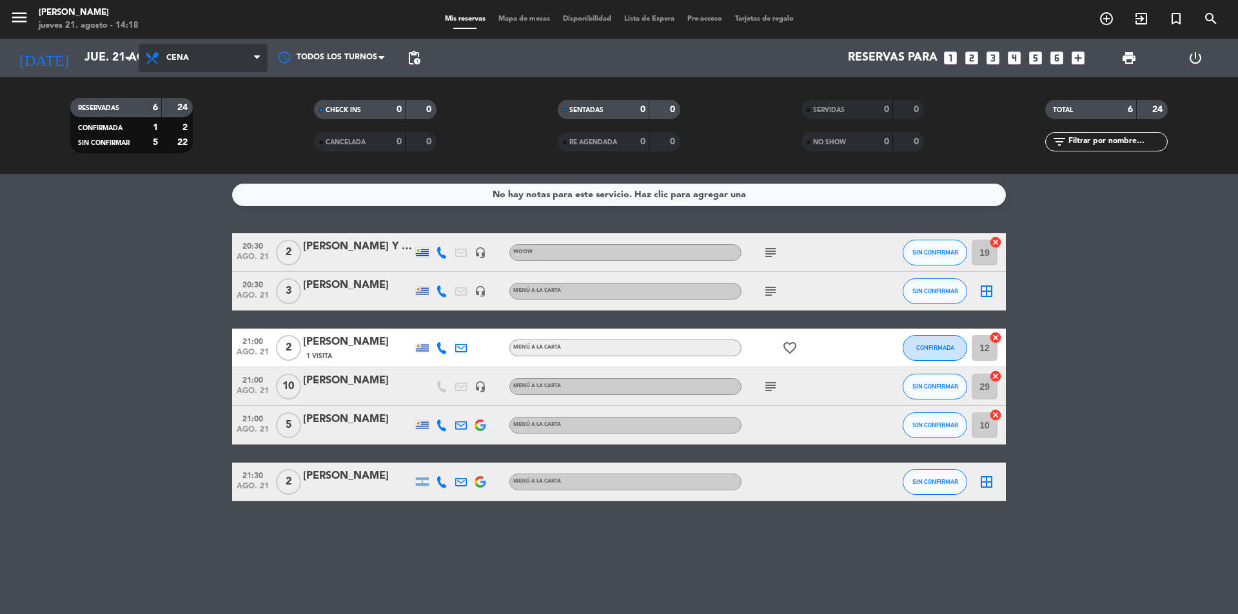
click at [207, 64] on span "Cena" at bounding box center [203, 58] width 129 height 28
click at [219, 115] on div "menu [PERSON_NAME] jueves 21. agosto - 14:18 Mis reservas Mapa de mesas Disponi…" at bounding box center [619, 87] width 1238 height 174
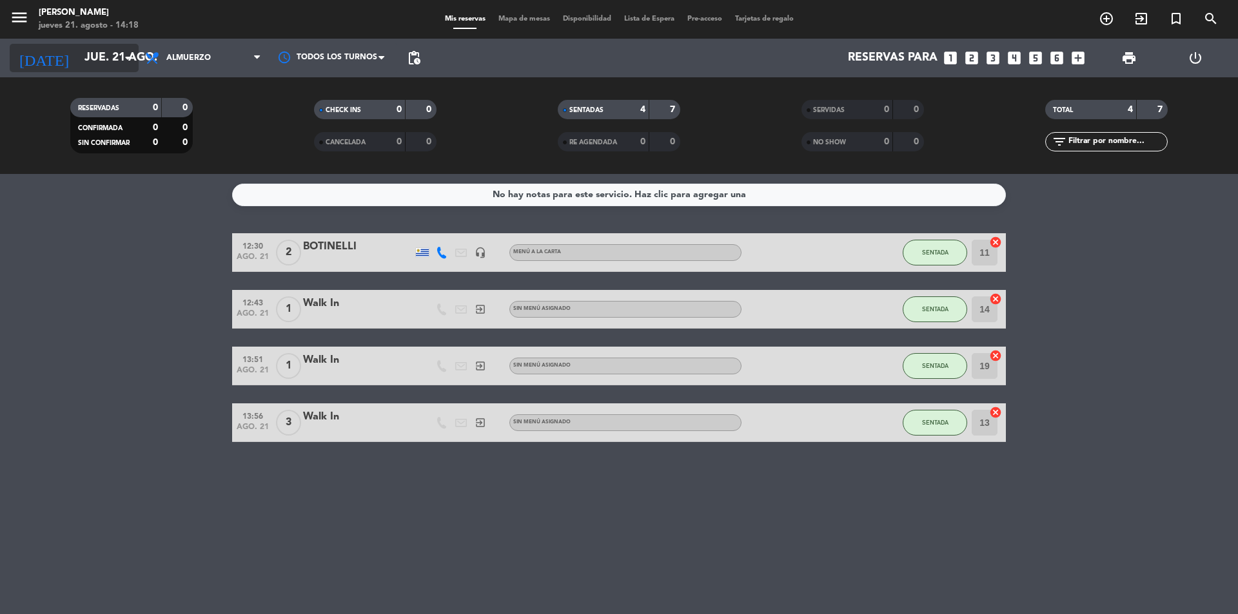
click at [118, 57] on input "jue. 21 ago." at bounding box center [153, 58] width 150 height 26
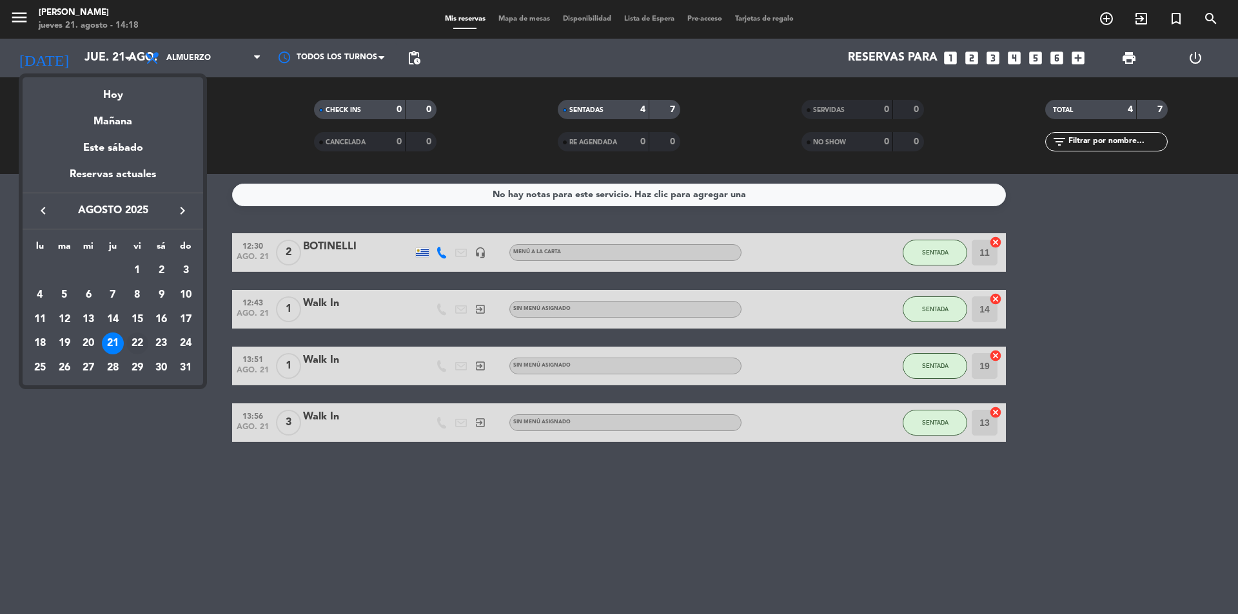
click at [139, 347] on div "22" at bounding box center [137, 344] width 22 height 22
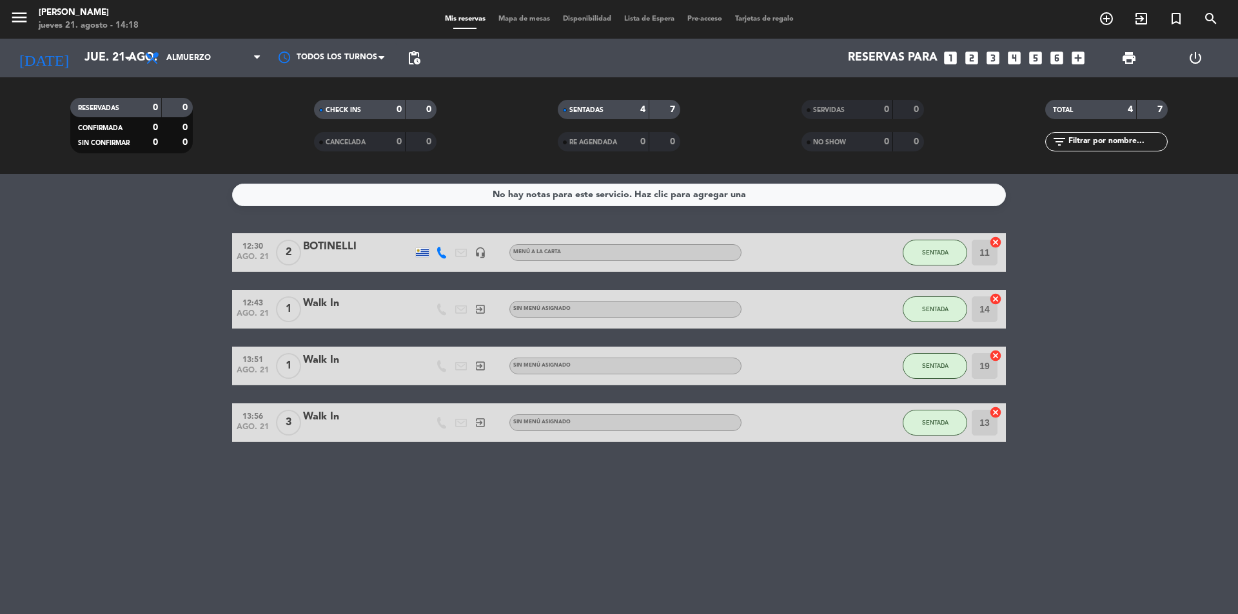
type input "vie. 22 ago."
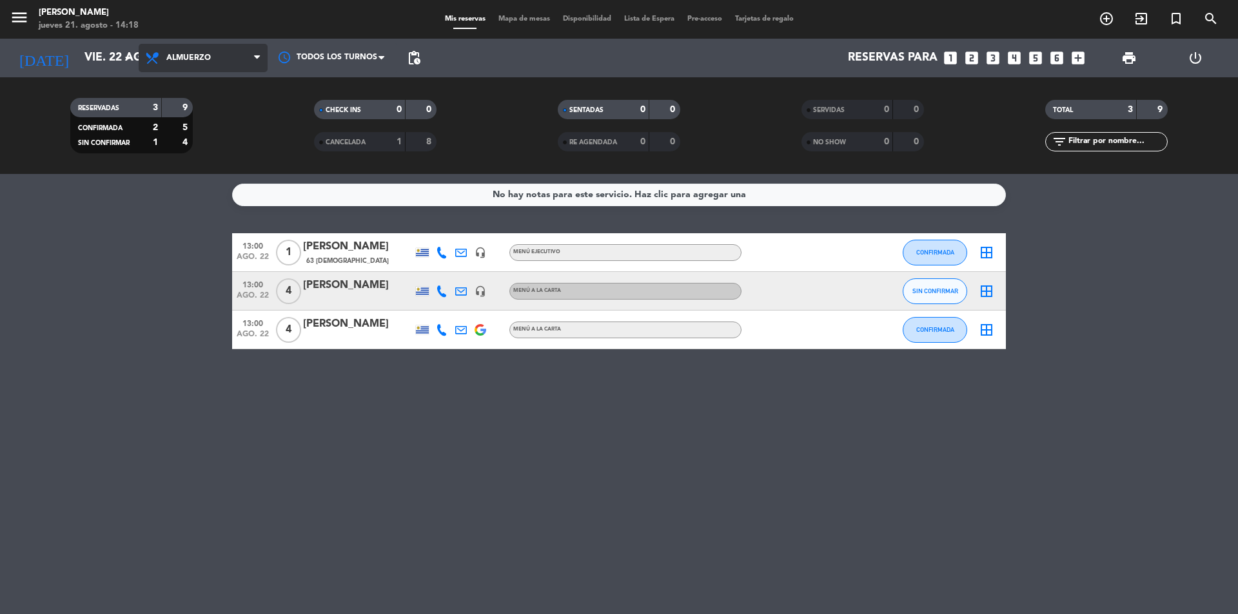
click at [190, 61] on span "Almuerzo" at bounding box center [188, 58] width 44 height 9
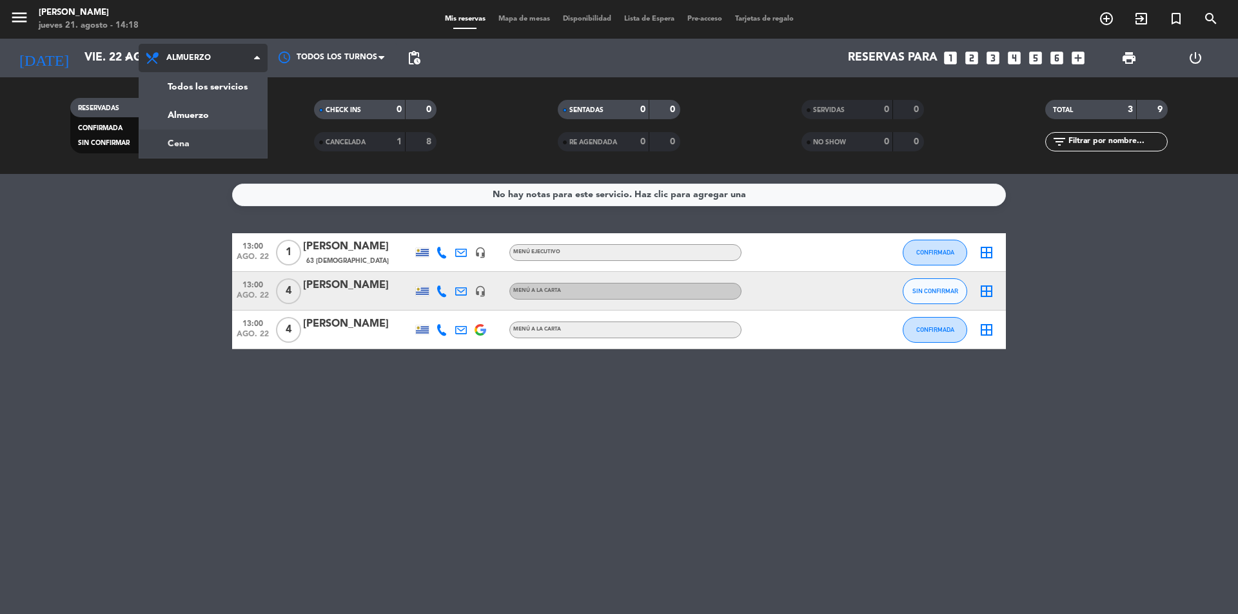
click at [198, 139] on div "menu [PERSON_NAME] jueves 21. agosto - 14:18 Mis reservas Mapa de mesas Disponi…" at bounding box center [619, 87] width 1238 height 174
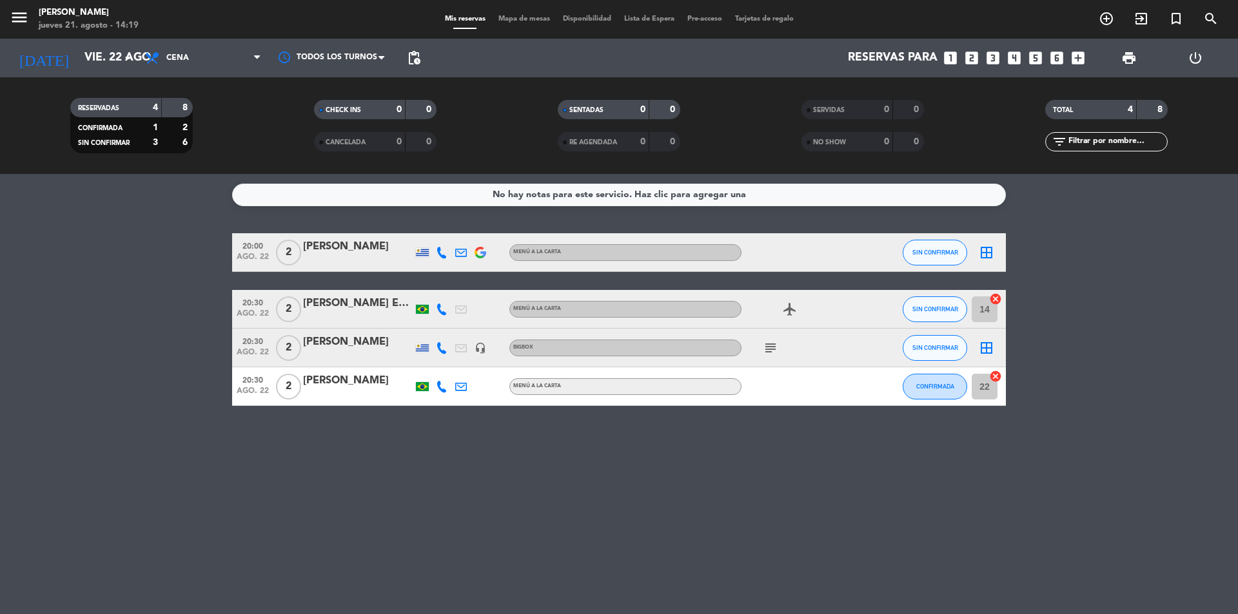
click at [366, 338] on div "[PERSON_NAME]" at bounding box center [358, 342] width 110 height 17
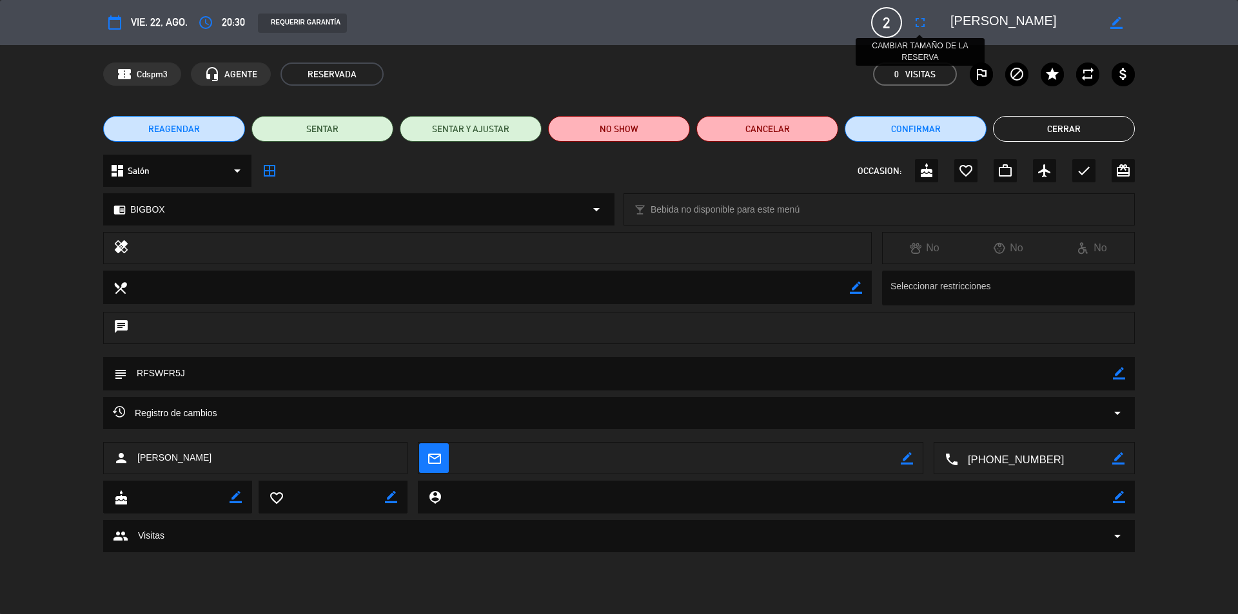
click at [914, 23] on icon "fullscreen" at bounding box center [919, 22] width 15 height 15
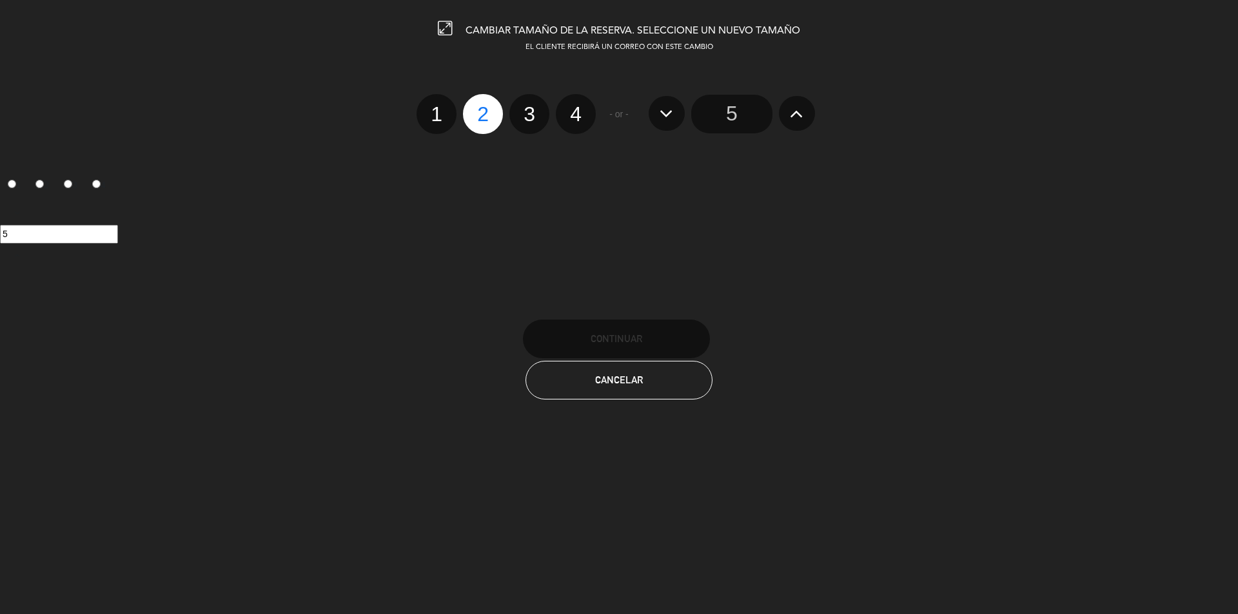
click at [526, 118] on label "3" at bounding box center [529, 114] width 40 height 40
click at [526, 107] on input "3" at bounding box center [528, 103] width 8 height 8
radio input "true"
radio input "false"
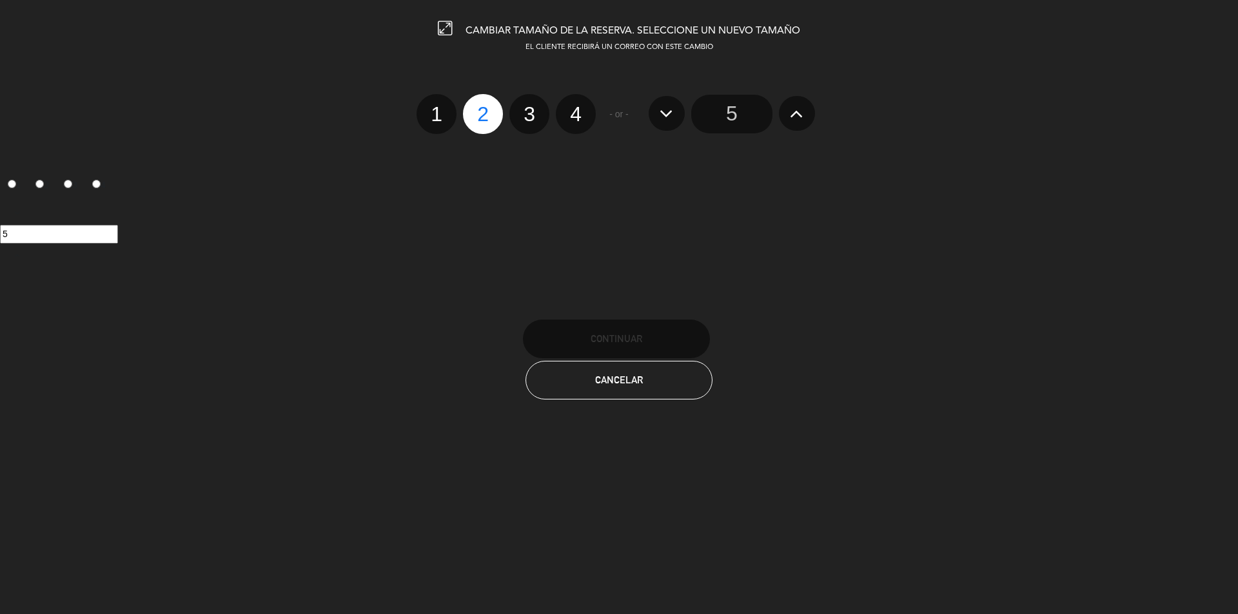
radio input "false"
radio input "true"
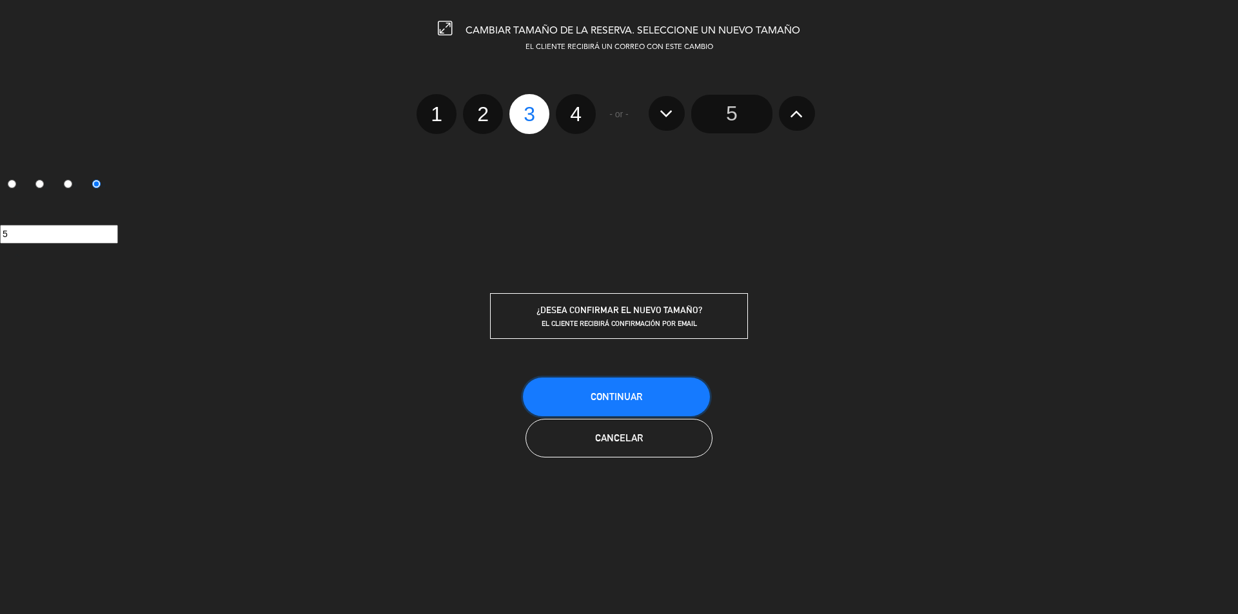
click at [633, 395] on span "Continuar" at bounding box center [617, 396] width 52 height 11
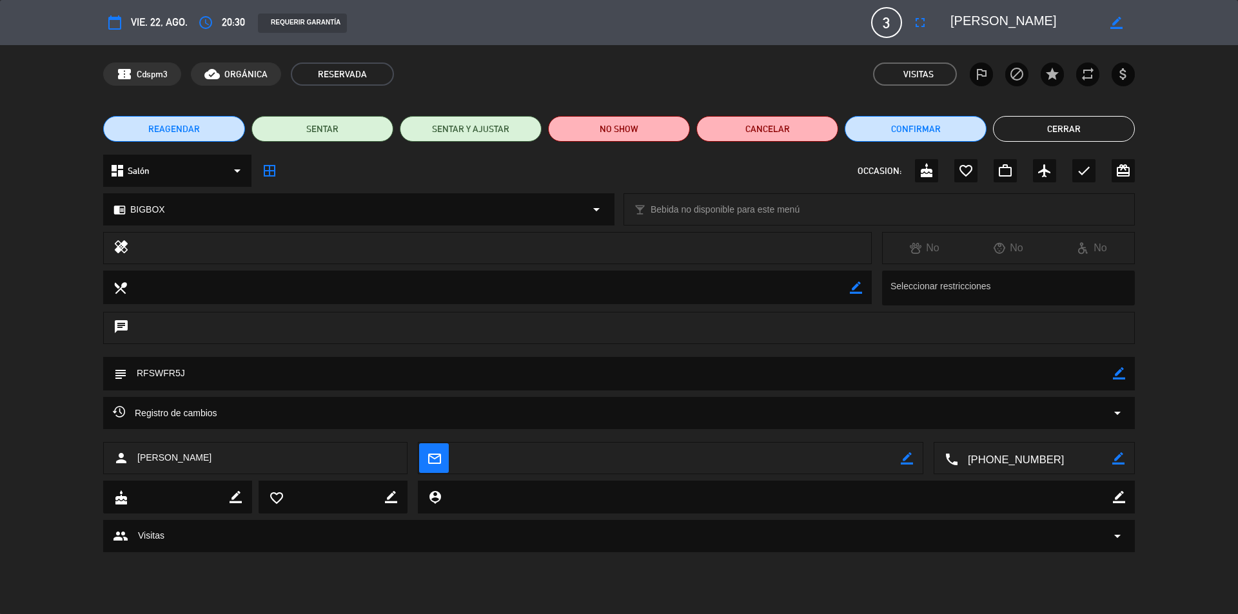
click at [1119, 373] on icon "border_color" at bounding box center [1119, 374] width 12 height 12
click at [281, 365] on textarea at bounding box center [620, 373] width 986 height 33
type textarea "RFSWFR5J///AGREGA UNA PERSONA MENU CARTA"
click at [1115, 377] on icon at bounding box center [1119, 374] width 12 height 12
click at [1039, 126] on button "Cerrar" at bounding box center [1064, 129] width 142 height 26
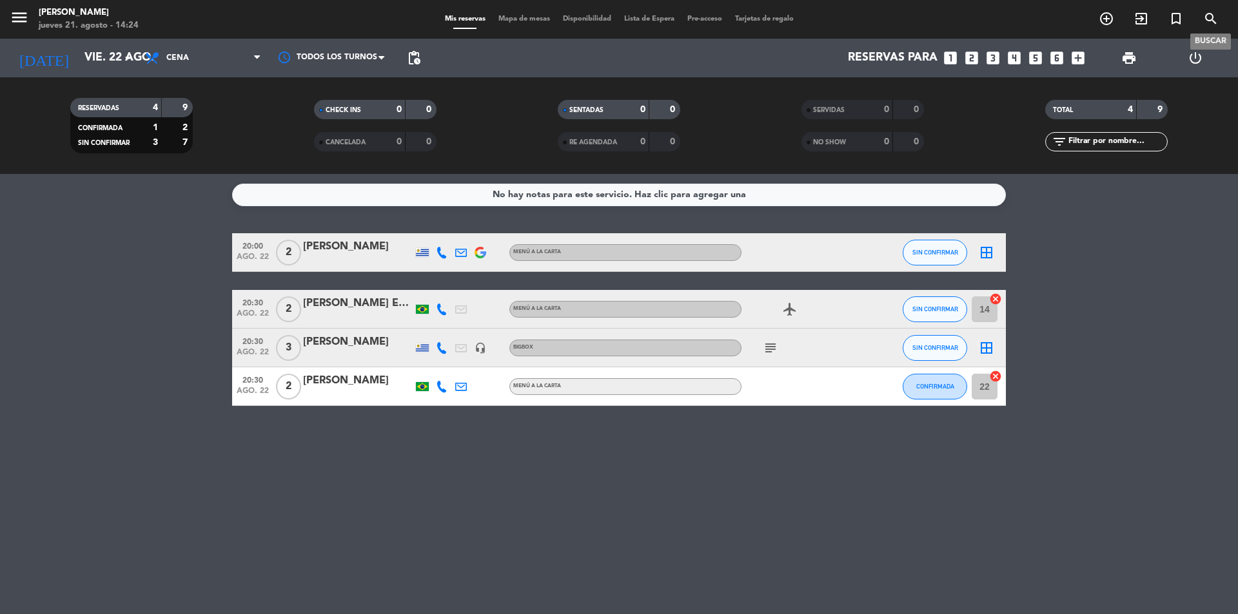
click at [1206, 17] on icon "search" at bounding box center [1210, 18] width 15 height 15
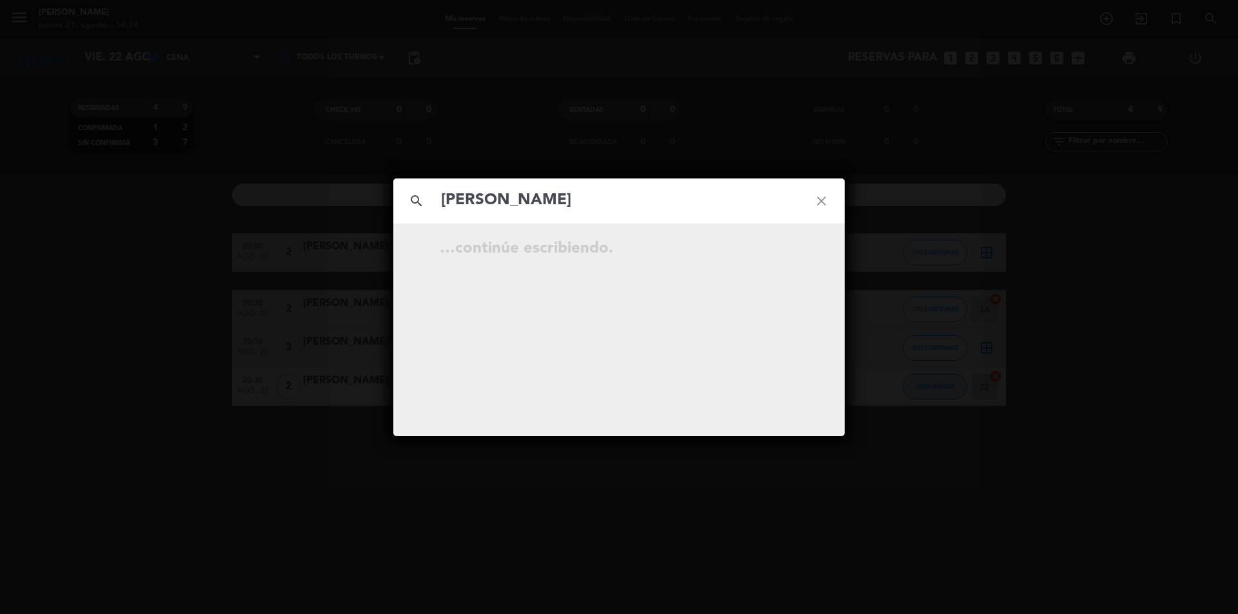
type input "[PERSON_NAME]"
click at [818, 202] on icon "close" at bounding box center [821, 201] width 46 height 46
click at [825, 197] on icon "close" at bounding box center [821, 201] width 46 height 46
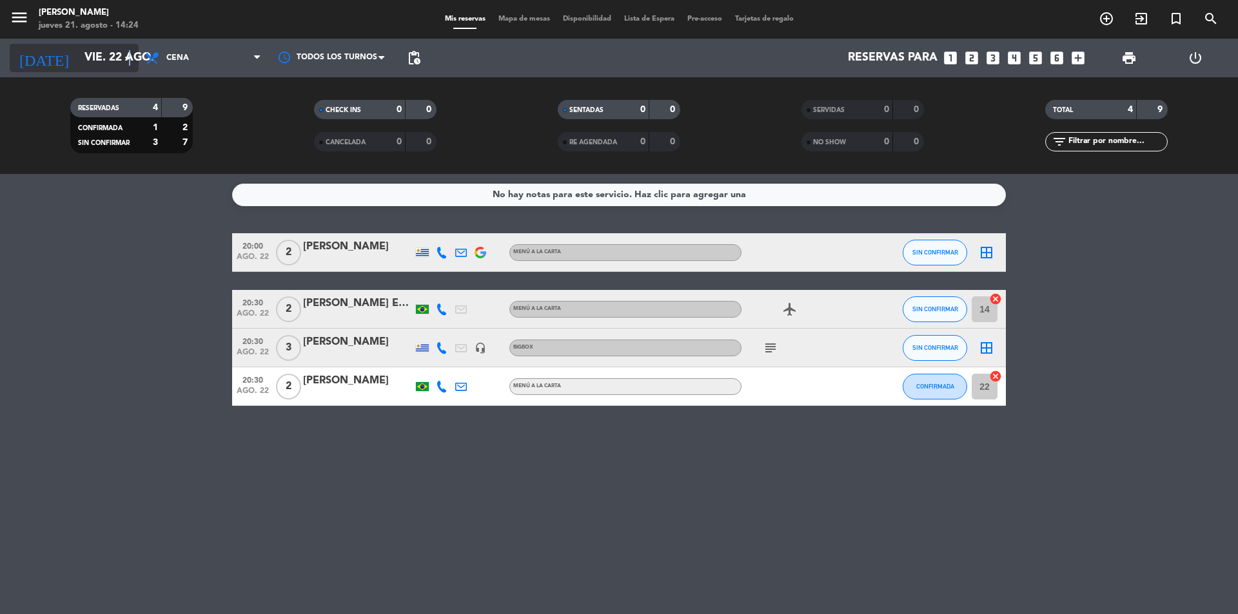
click at [130, 54] on icon "arrow_drop_down" at bounding box center [127, 57] width 15 height 15
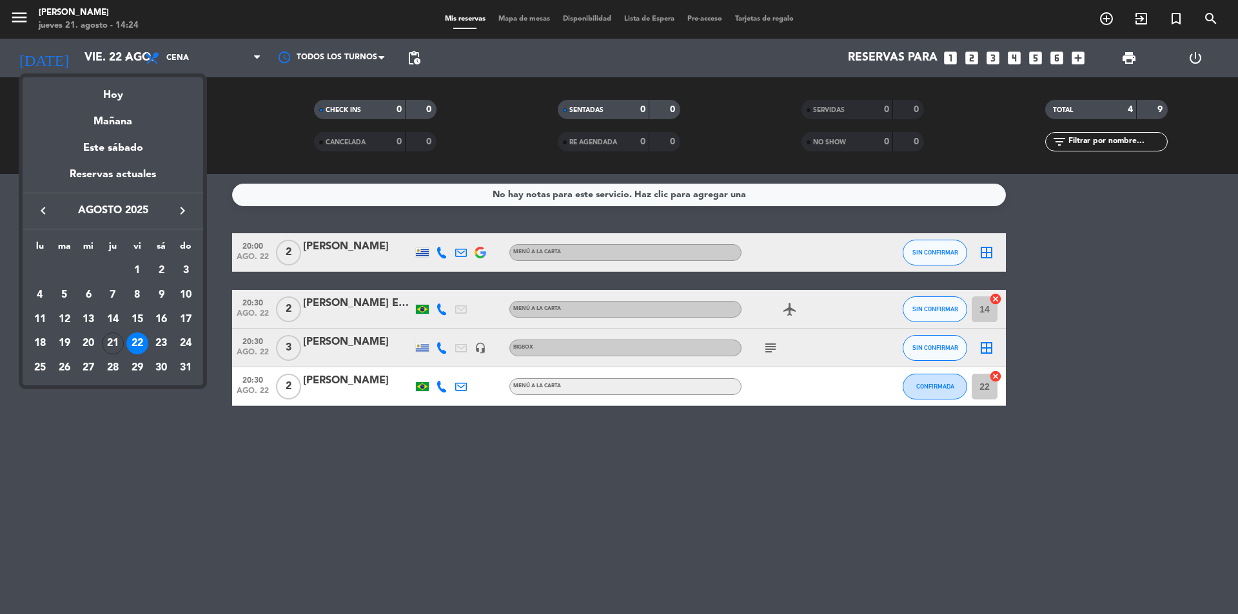
click at [186, 242] on th "do" at bounding box center [185, 249] width 25 height 20
click at [162, 339] on div "23" at bounding box center [161, 344] width 22 height 22
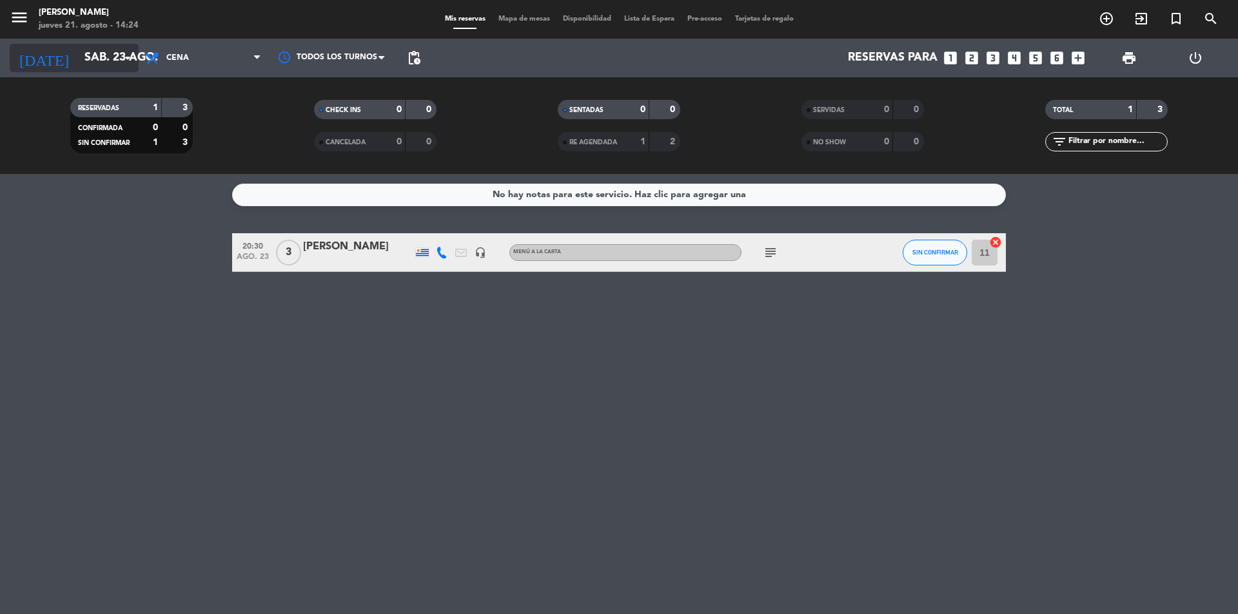
click at [130, 57] on icon "arrow_drop_down" at bounding box center [127, 57] width 15 height 15
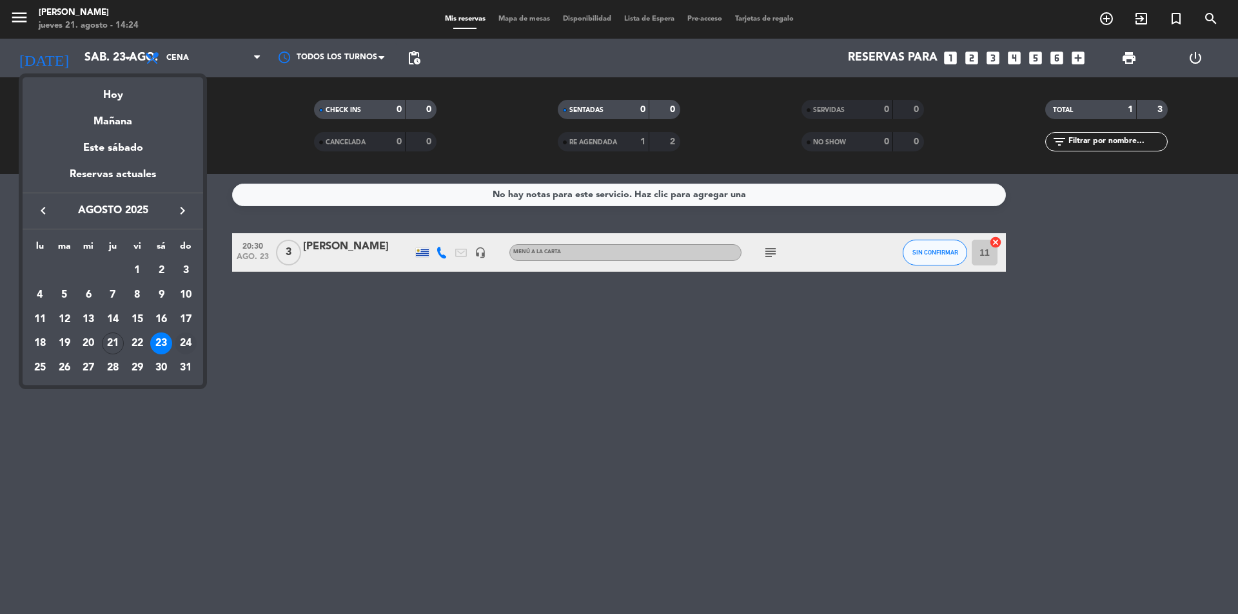
click at [188, 344] on div "24" at bounding box center [186, 344] width 22 height 22
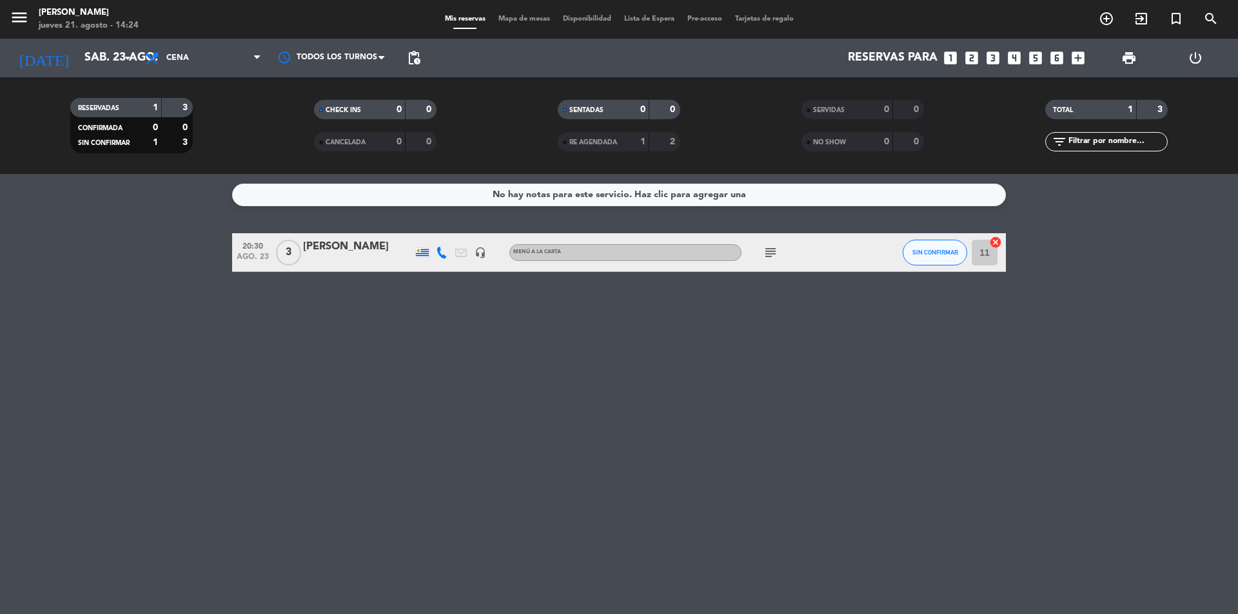
type input "dom. 24 ago."
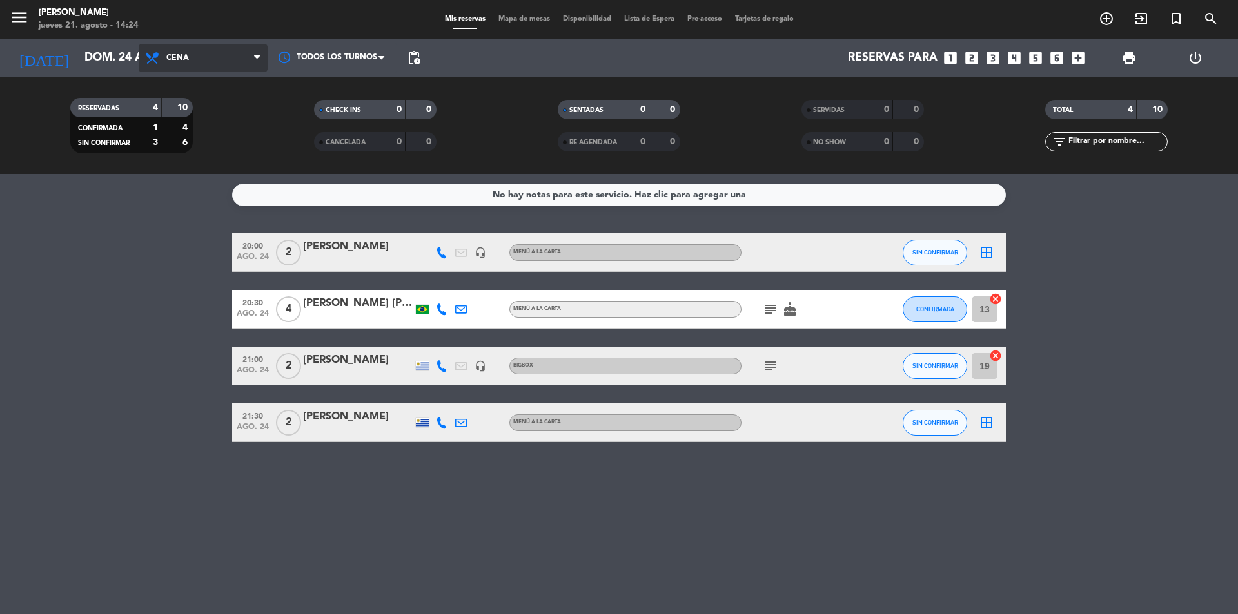
click at [203, 55] on span "Cena" at bounding box center [203, 58] width 129 height 28
click at [197, 110] on div "menu [PERSON_NAME] jueves 21. agosto - 14:24 Mis reservas Mapa de mesas Disponi…" at bounding box center [619, 87] width 1238 height 174
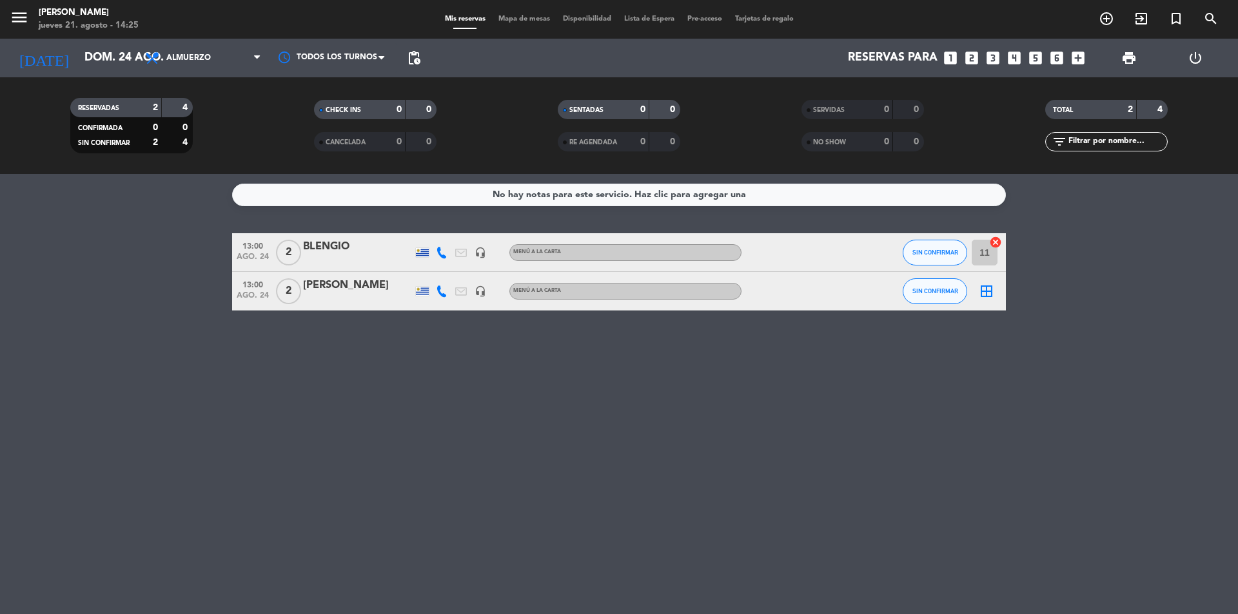
click at [968, 54] on icon "looks_two" at bounding box center [971, 58] width 17 height 17
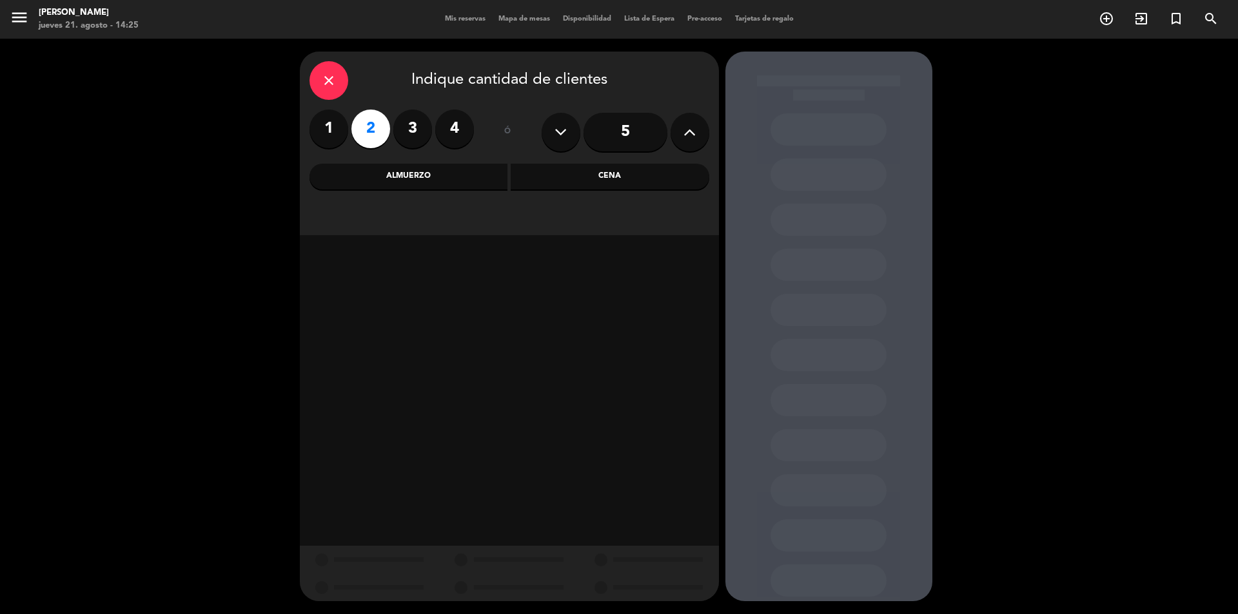
click at [326, 86] on icon "close" at bounding box center [328, 80] width 15 height 15
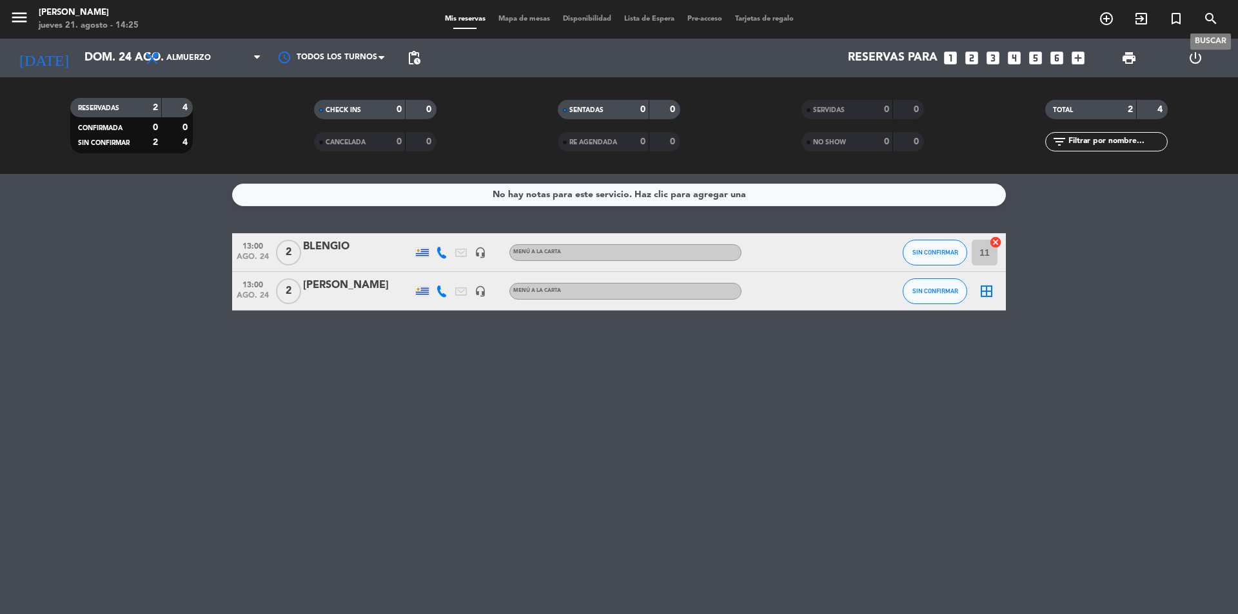
click at [1208, 15] on icon "search" at bounding box center [1210, 18] width 15 height 15
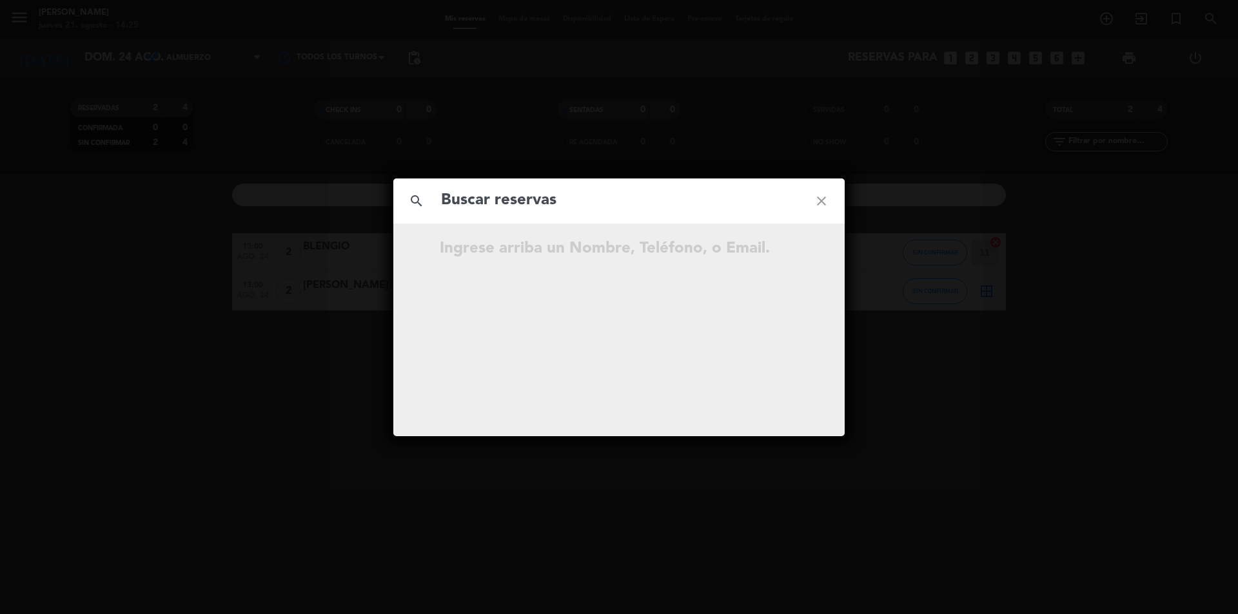
click at [476, 195] on input "text" at bounding box center [619, 201] width 359 height 26
type input "[PERSON_NAME]"
click at [820, 201] on icon "close" at bounding box center [821, 201] width 46 height 46
click at [823, 200] on icon "close" at bounding box center [821, 201] width 46 height 46
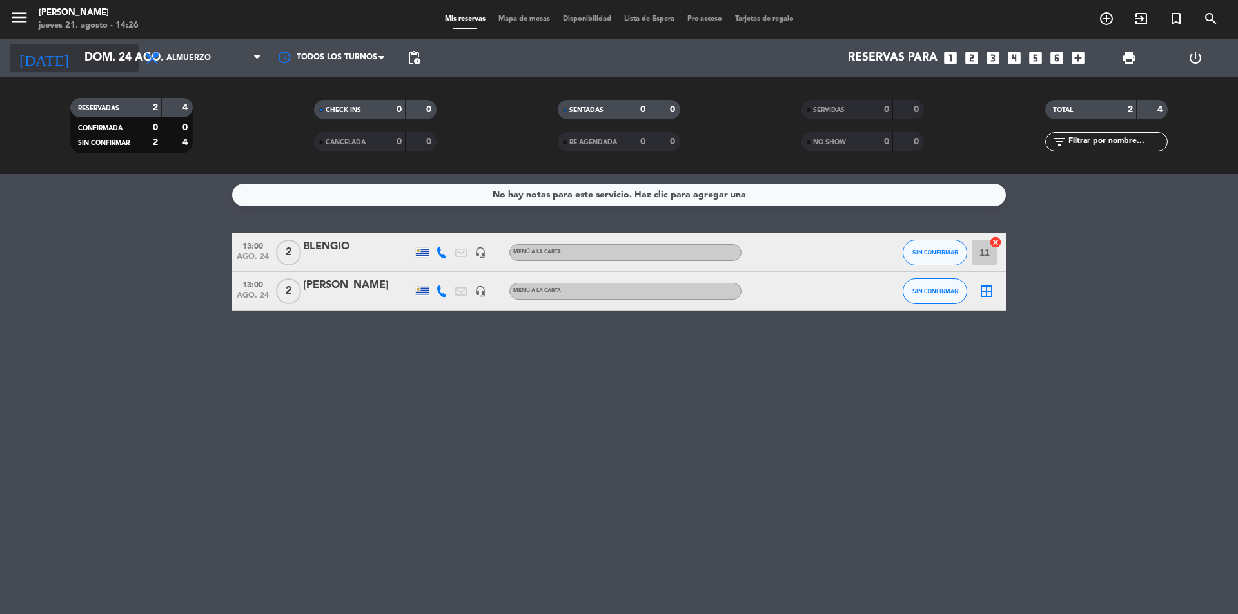
click at [126, 57] on icon "arrow_drop_down" at bounding box center [127, 57] width 15 height 15
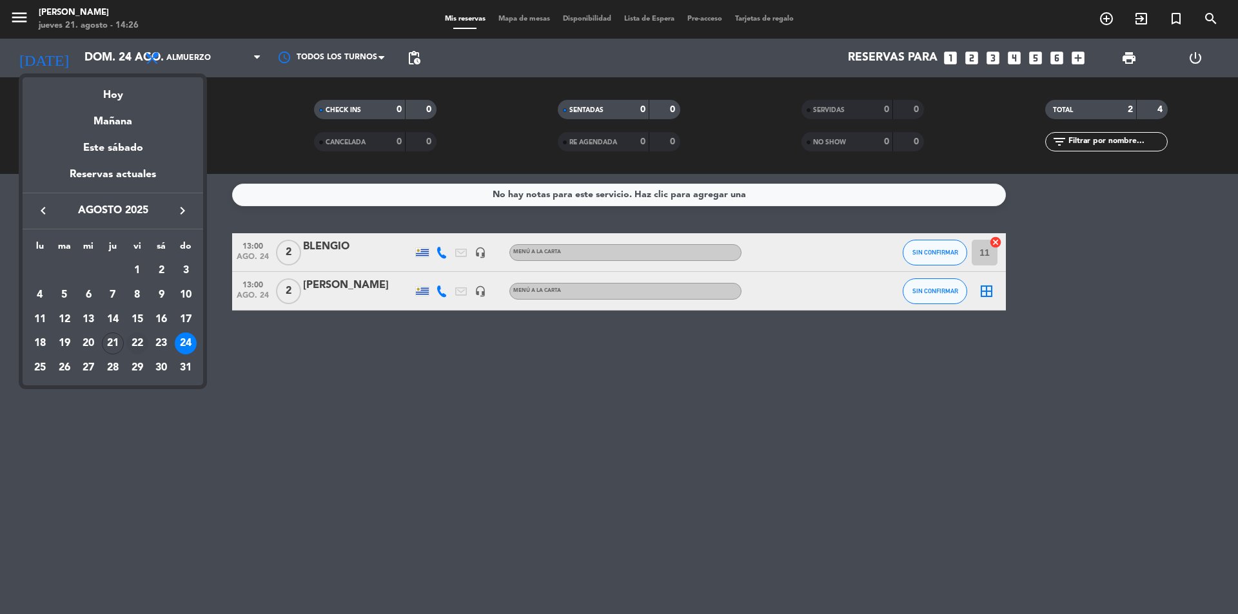
click at [138, 338] on div "22" at bounding box center [137, 344] width 22 height 22
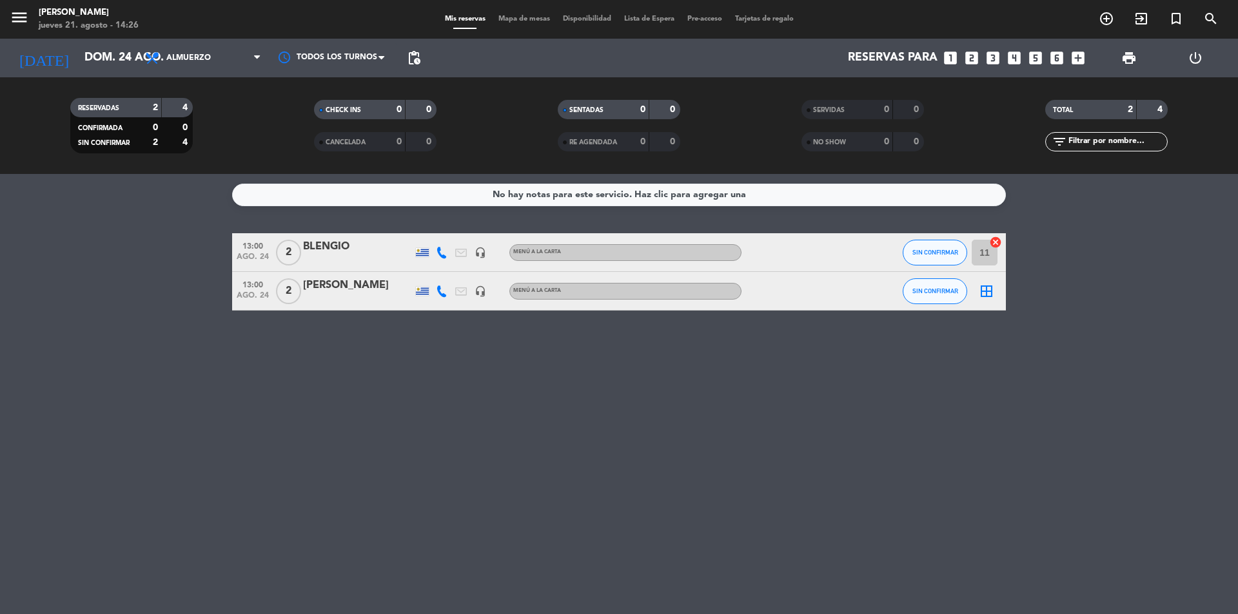
type input "vie. 22 ago."
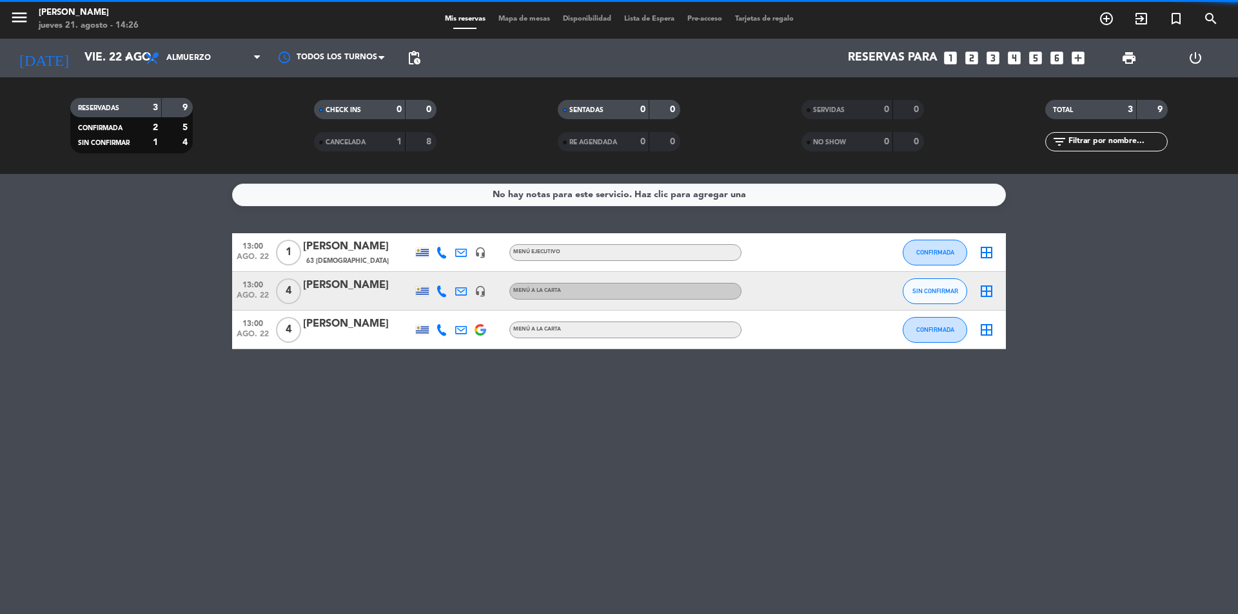
click at [211, 55] on span "Almuerzo" at bounding box center [203, 58] width 129 height 28
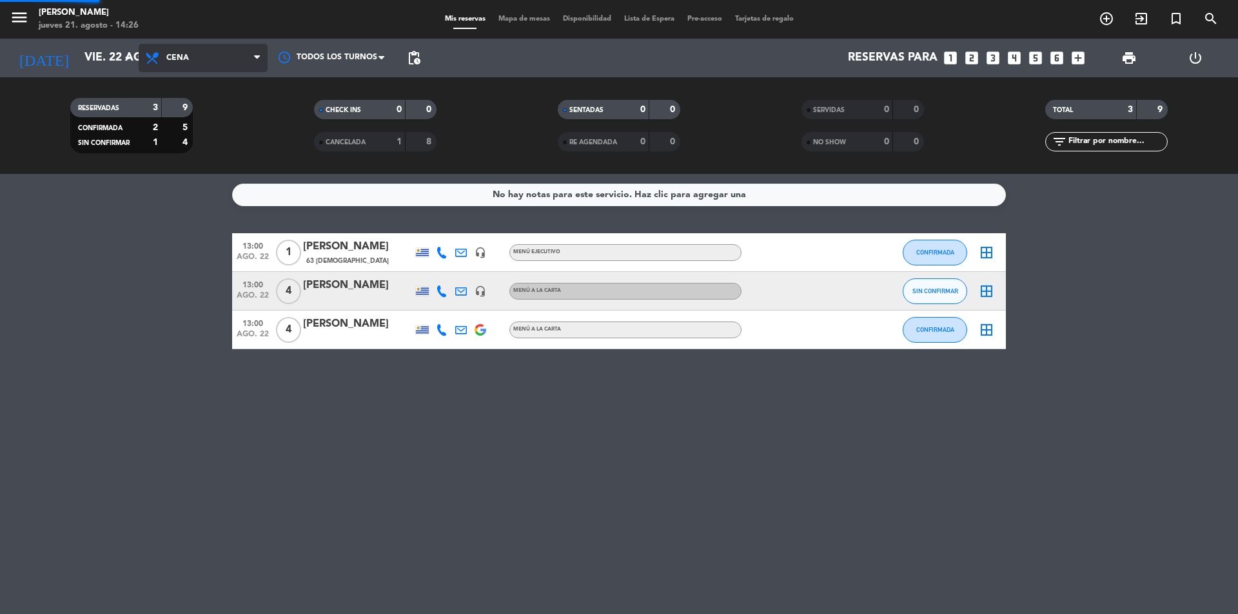
click at [225, 141] on div "menu [PERSON_NAME] jueves 21. agosto - 14:26 Mis reservas Mapa de mesas Disponi…" at bounding box center [619, 87] width 1238 height 174
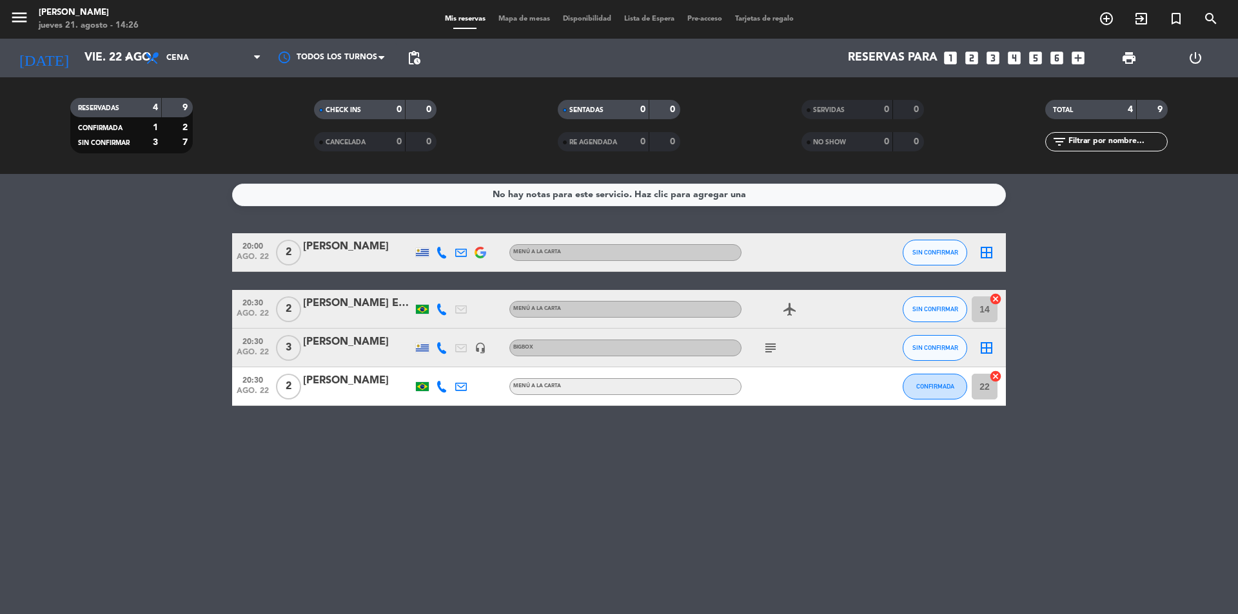
click at [989, 348] on icon "border_all" at bounding box center [986, 347] width 15 height 15
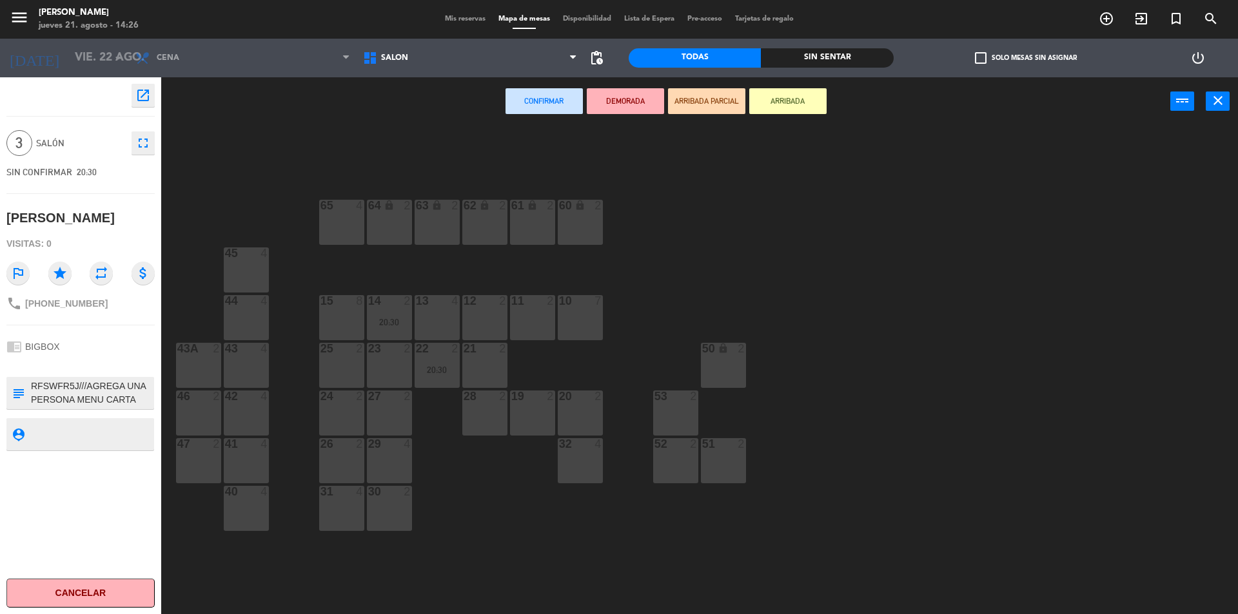
click at [142, 148] on icon "fullscreen" at bounding box center [142, 142] width 15 height 15
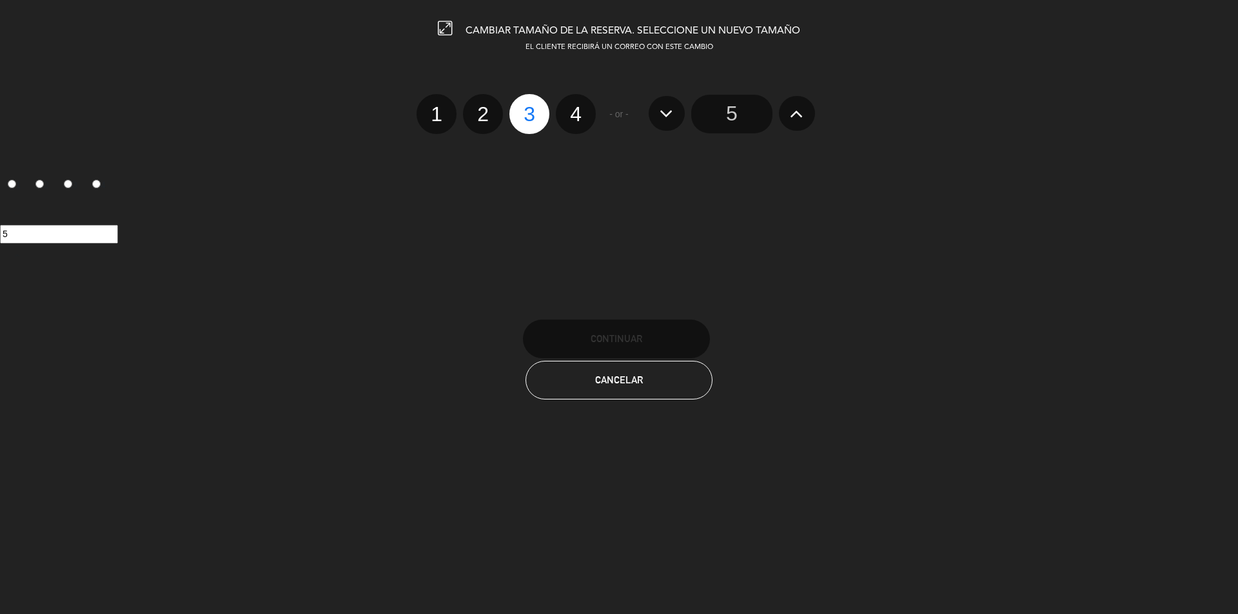
click at [481, 124] on label "2" at bounding box center [483, 114] width 40 height 40
click at [481, 107] on input "2" at bounding box center [481, 103] width 8 height 8
radio input "true"
radio input "false"
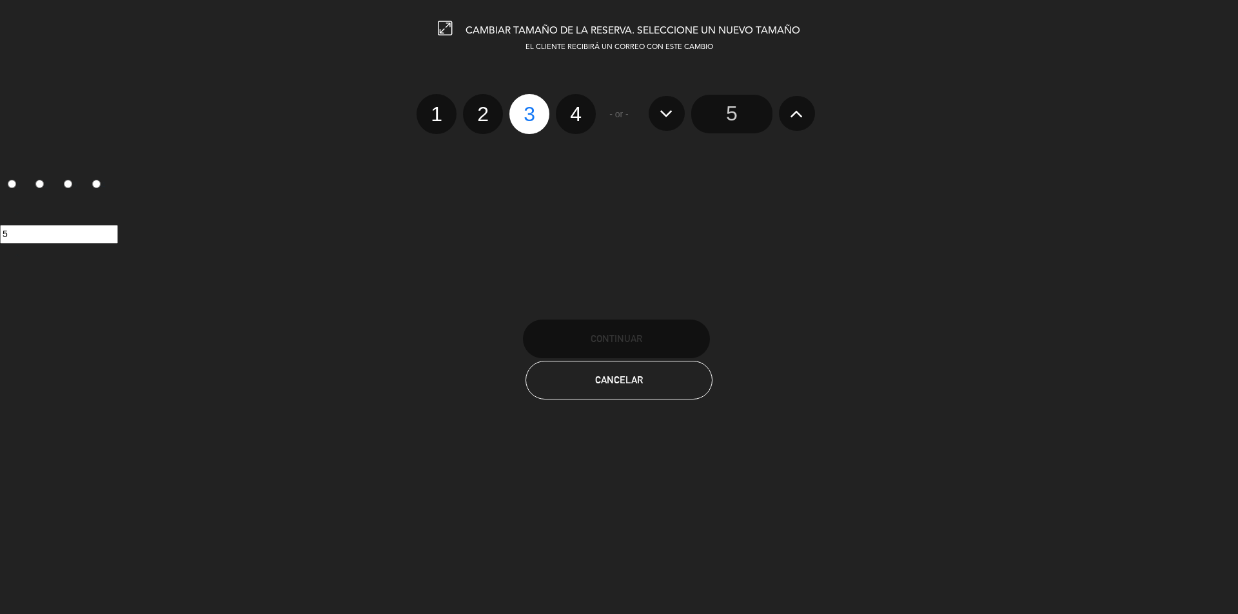
radio input "false"
radio input "true"
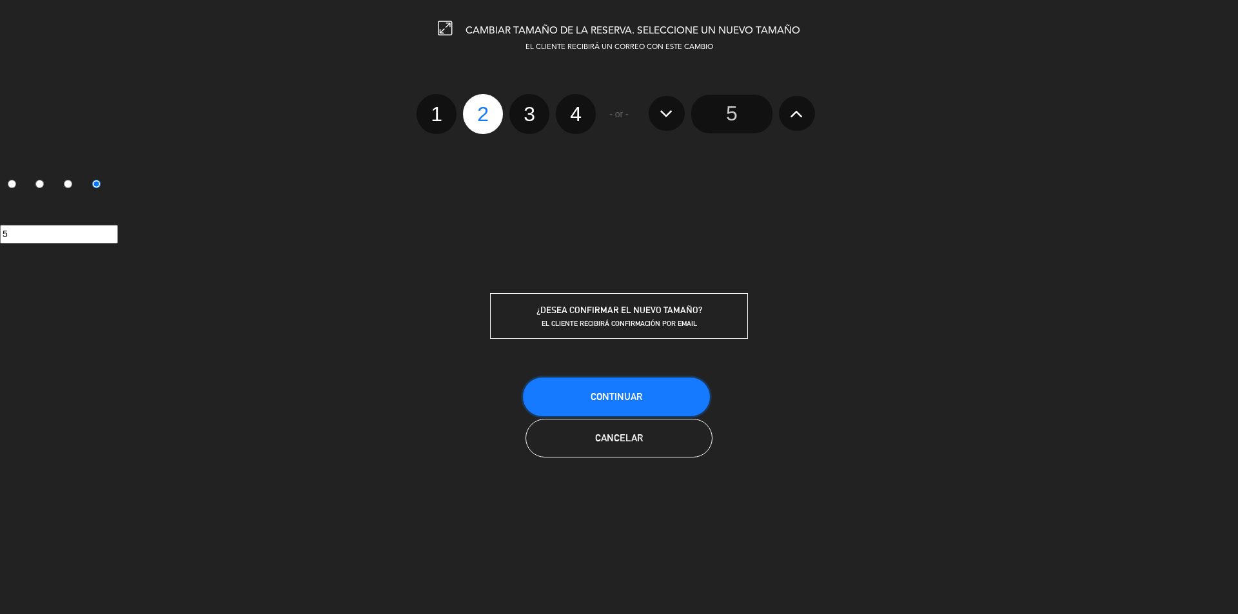
click at [612, 389] on button "Continuar" at bounding box center [616, 397] width 187 height 39
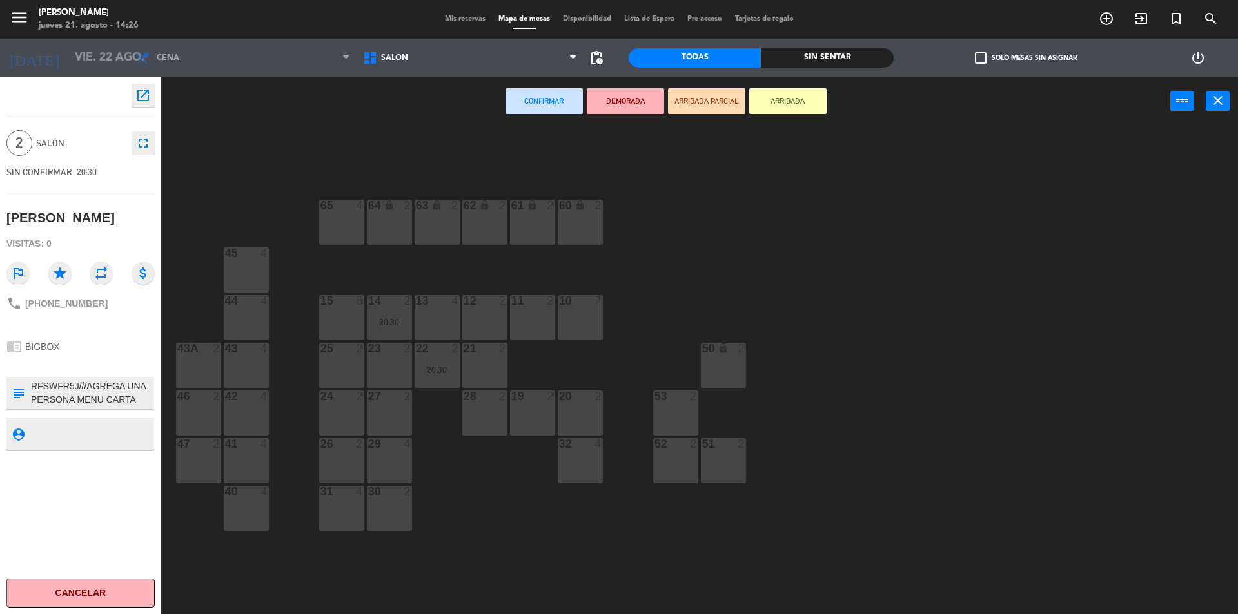
click at [136, 400] on textarea at bounding box center [91, 393] width 123 height 27
type textarea "RFSWFR5J"
click at [141, 142] on icon "fullscreen" at bounding box center [142, 142] width 15 height 15
